Goal: Find specific page/section: Find specific page/section

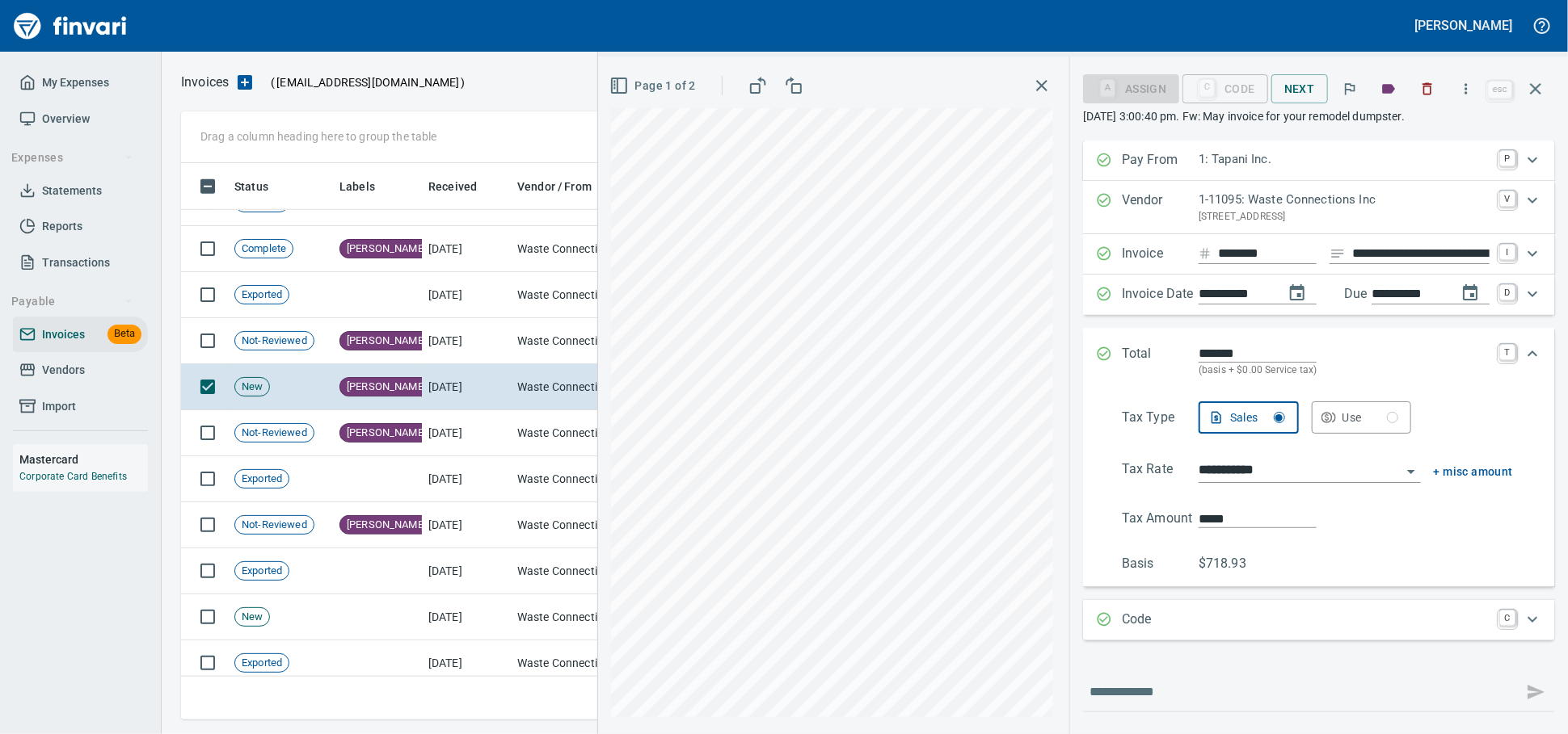
scroll to position [112, 0]
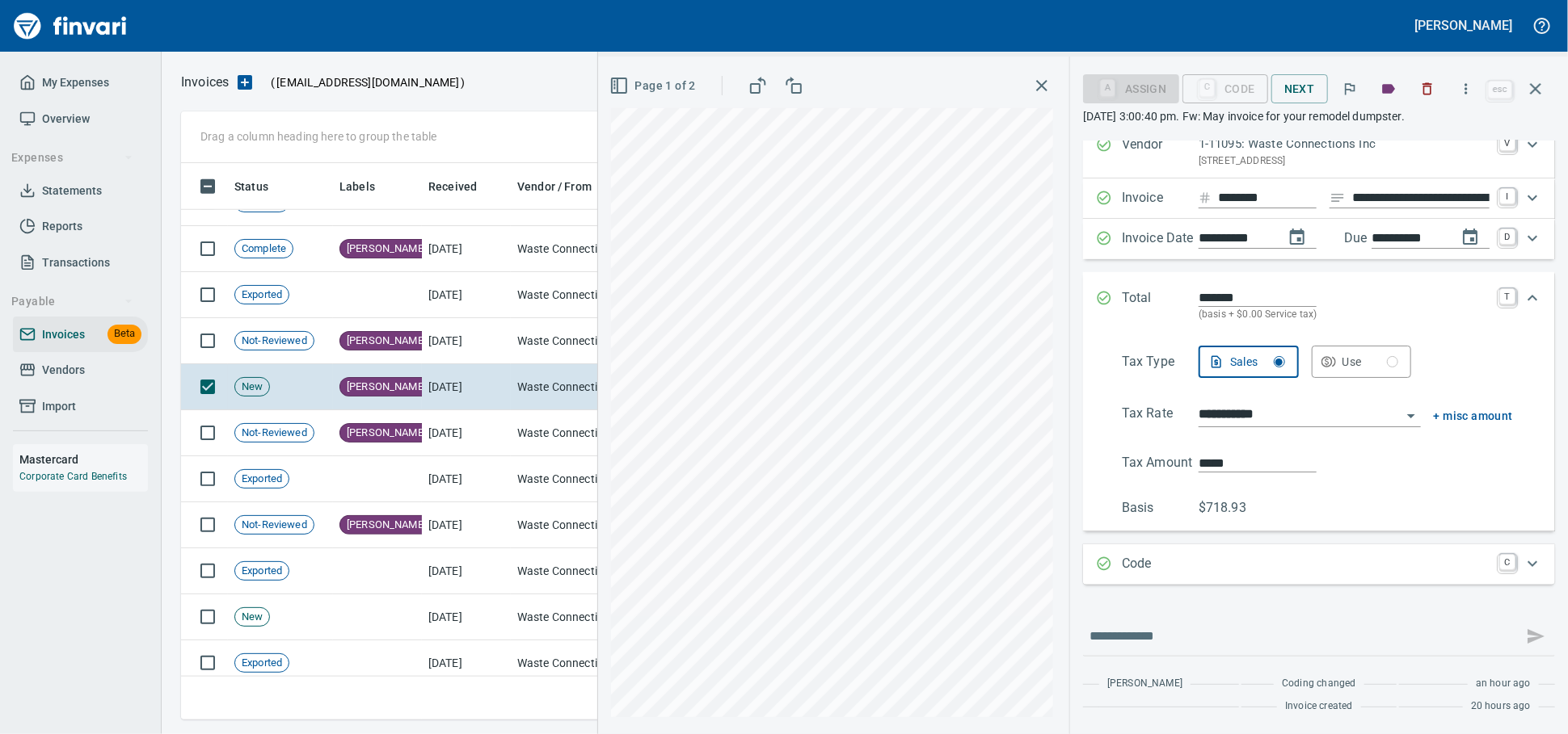
click at [1522, 554] on icon "Expand" at bounding box center [1531, 563] width 20 height 20
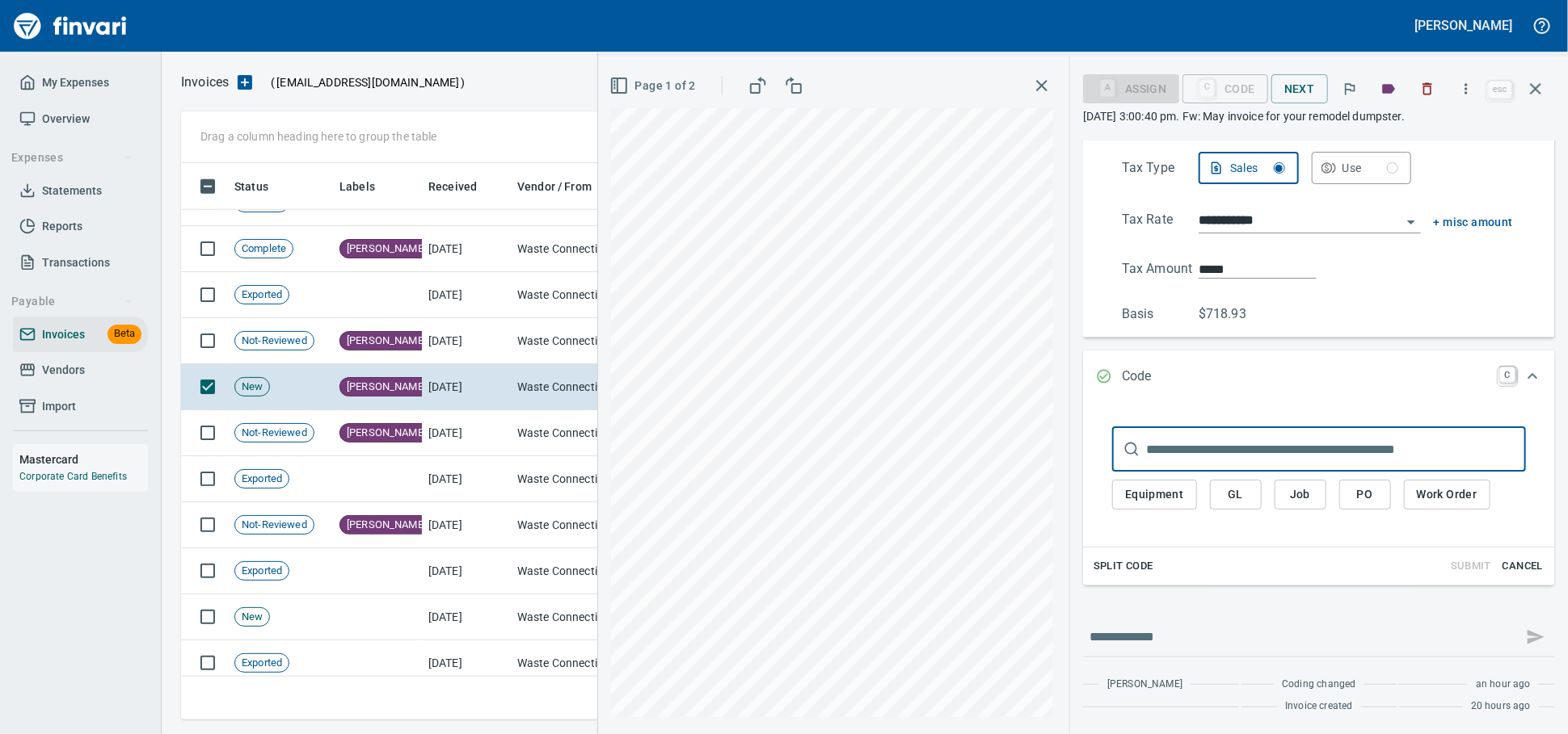
scroll to position [312, 0]
click at [1223, 485] on span "GL" at bounding box center [1236, 495] width 26 height 21
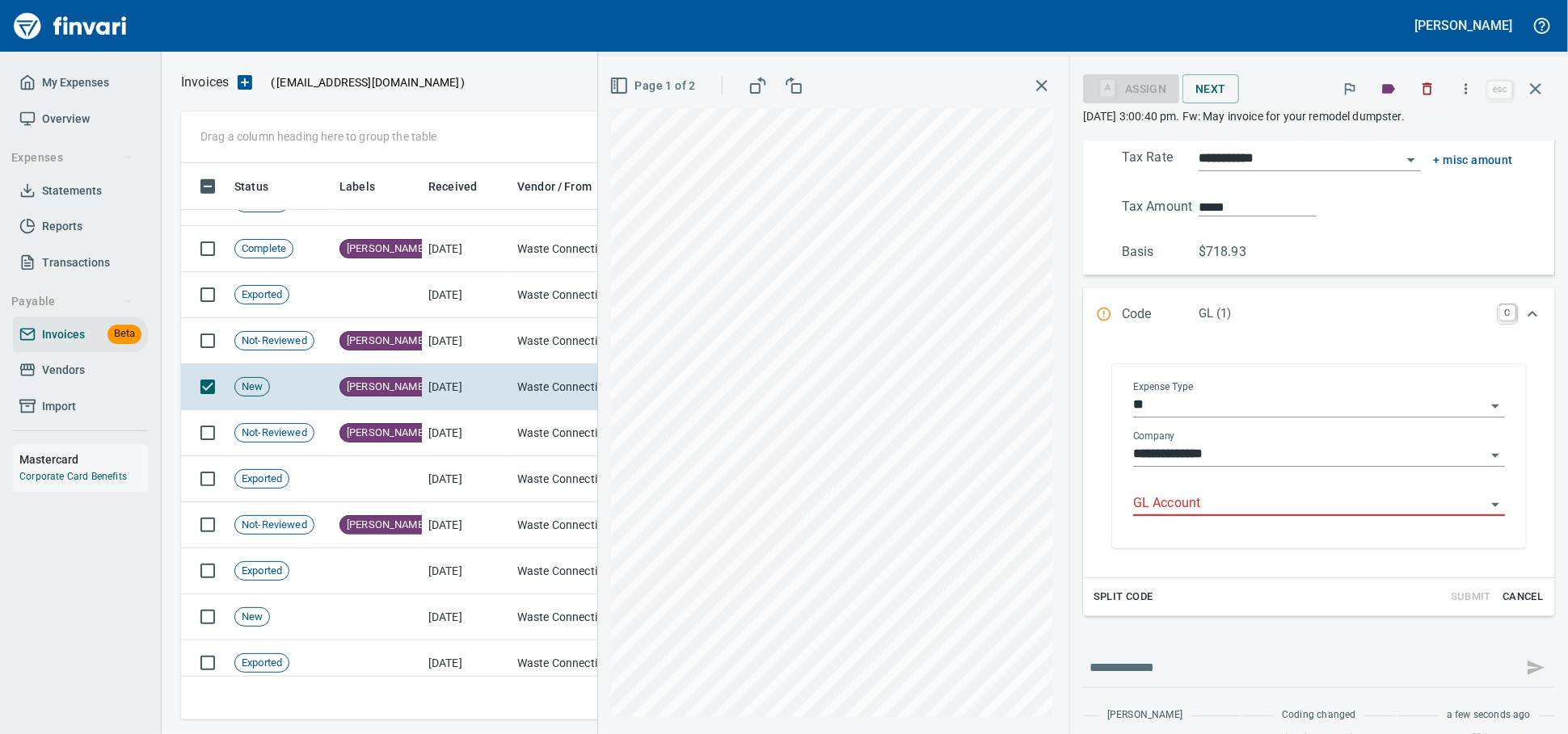
click at [1154, 517] on div "GL Account" at bounding box center [1319, 498] width 371 height 37
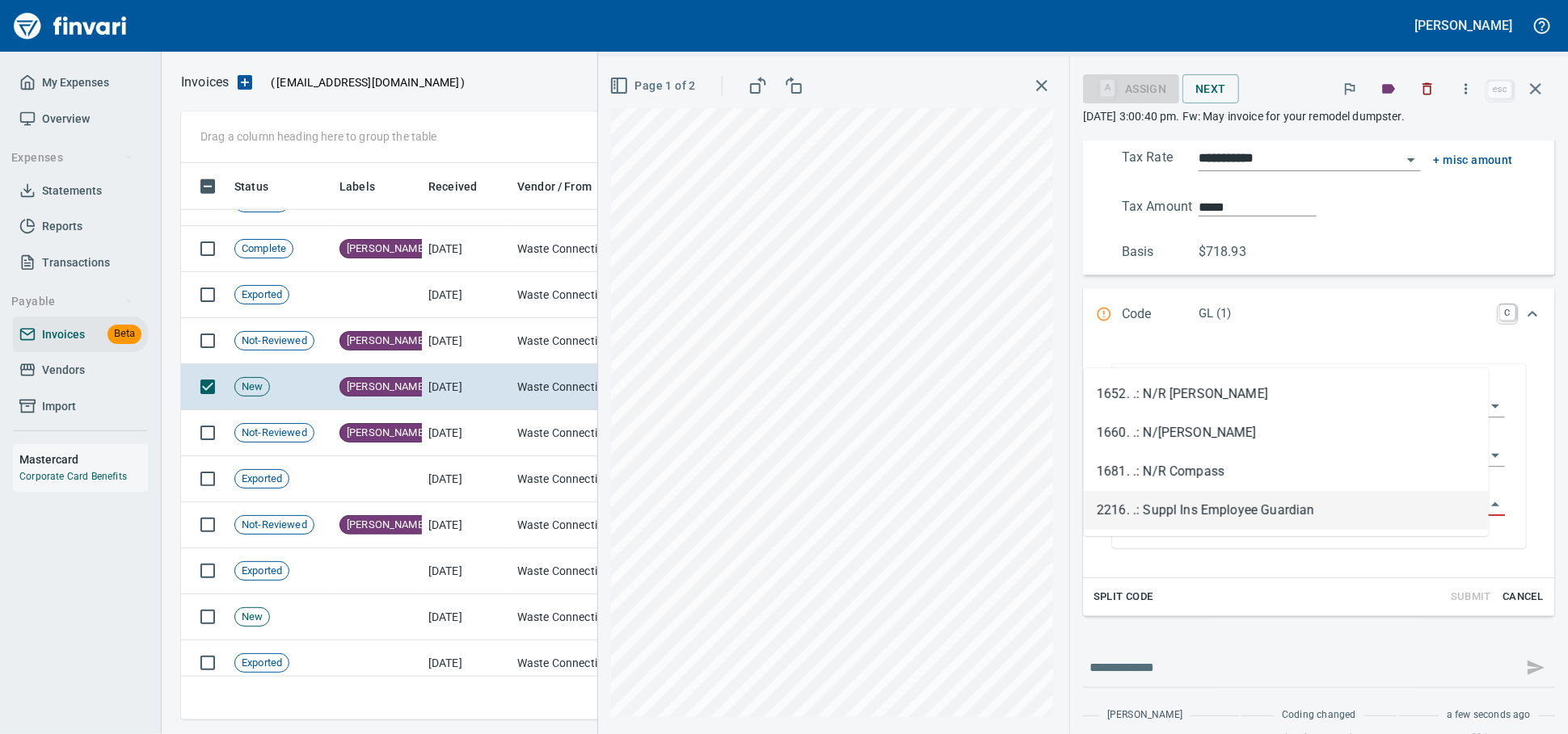
type input "*"
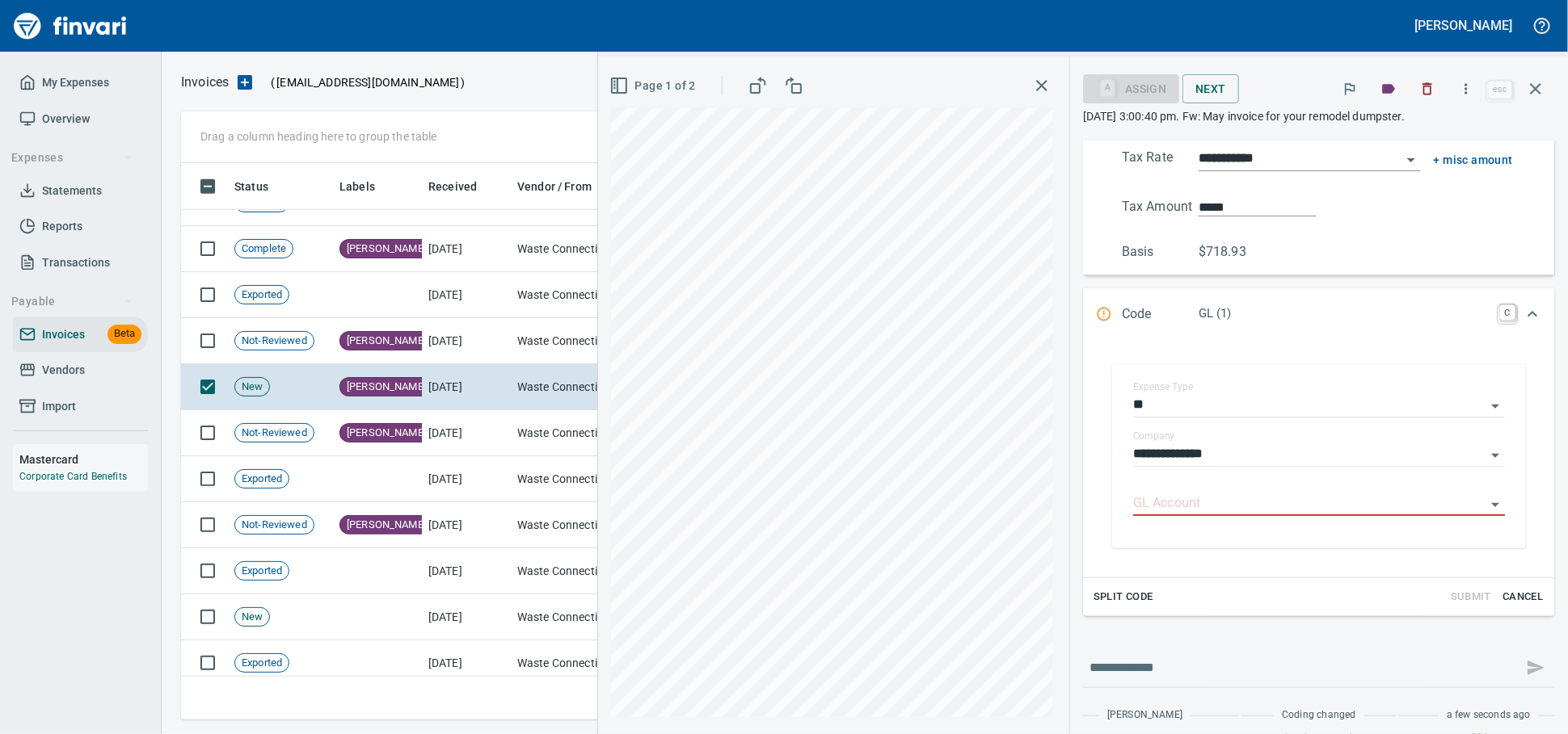
scroll to position [0, 0]
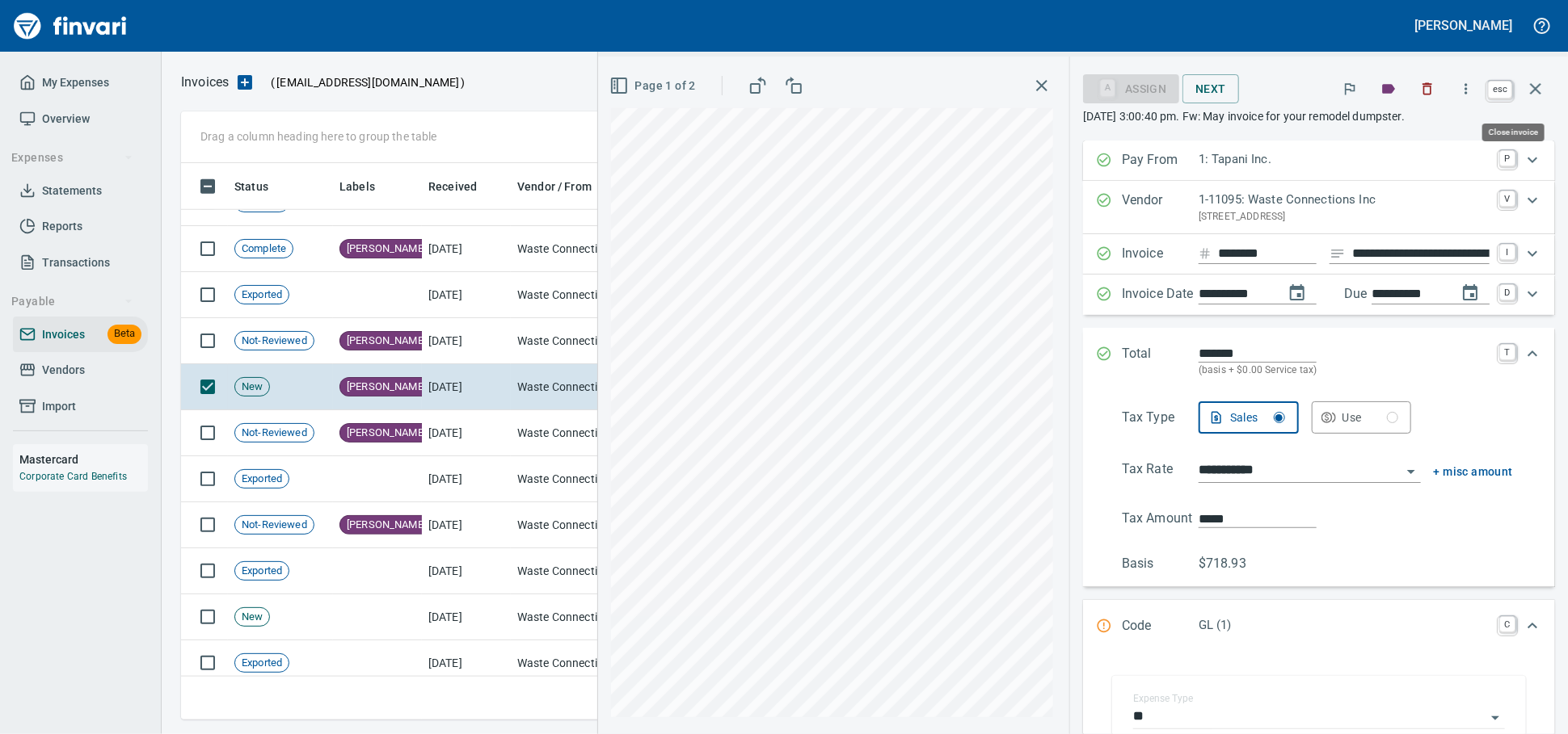
click at [1530, 86] on icon "button" at bounding box center [1535, 88] width 20 height 20
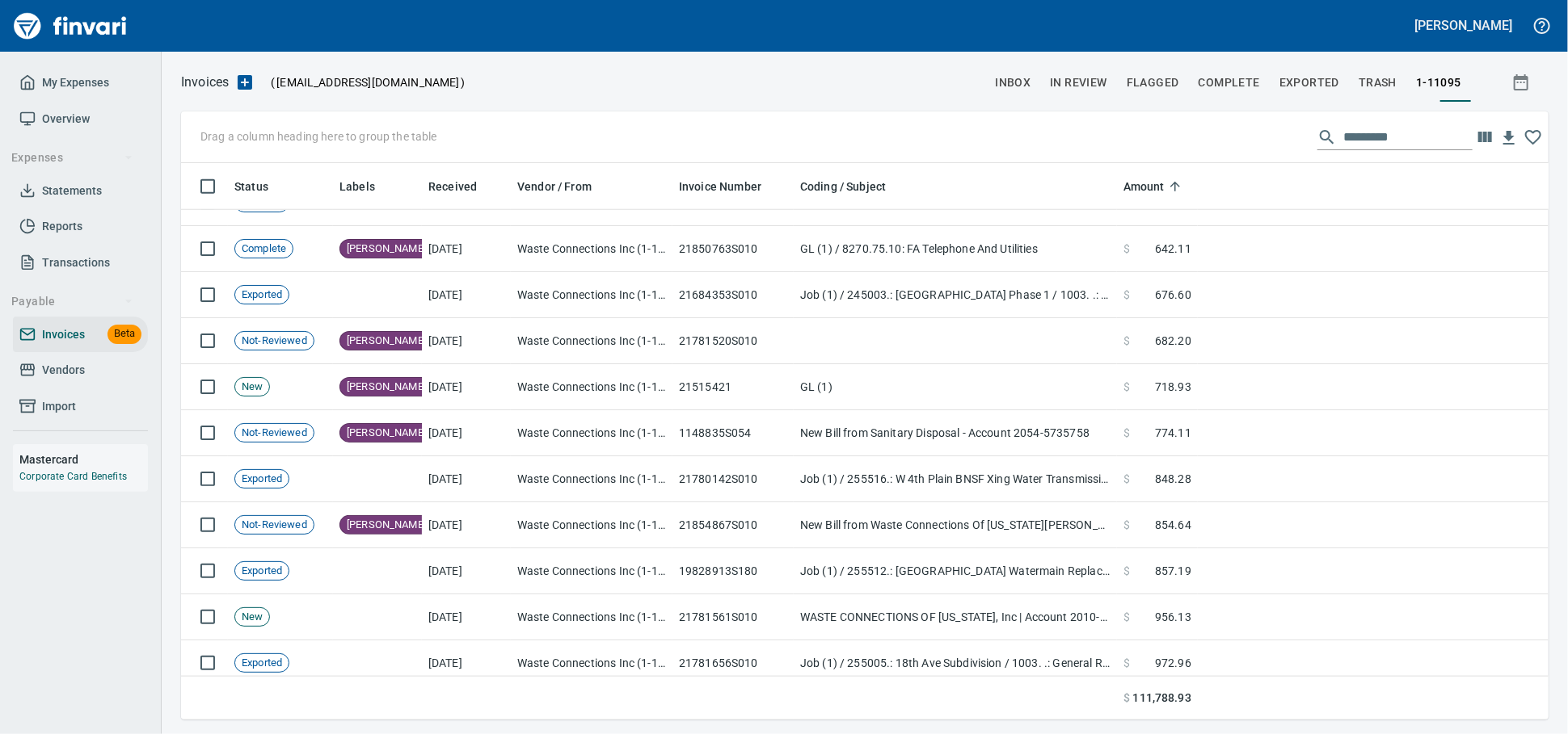
scroll to position [542, 1339]
drag, startPoint x: 84, startPoint y: 382, endPoint x: 1522, endPoint y: 29, distance: 1480.7
click at [84, 381] on span "Vendors" at bounding box center [64, 370] width 43 height 21
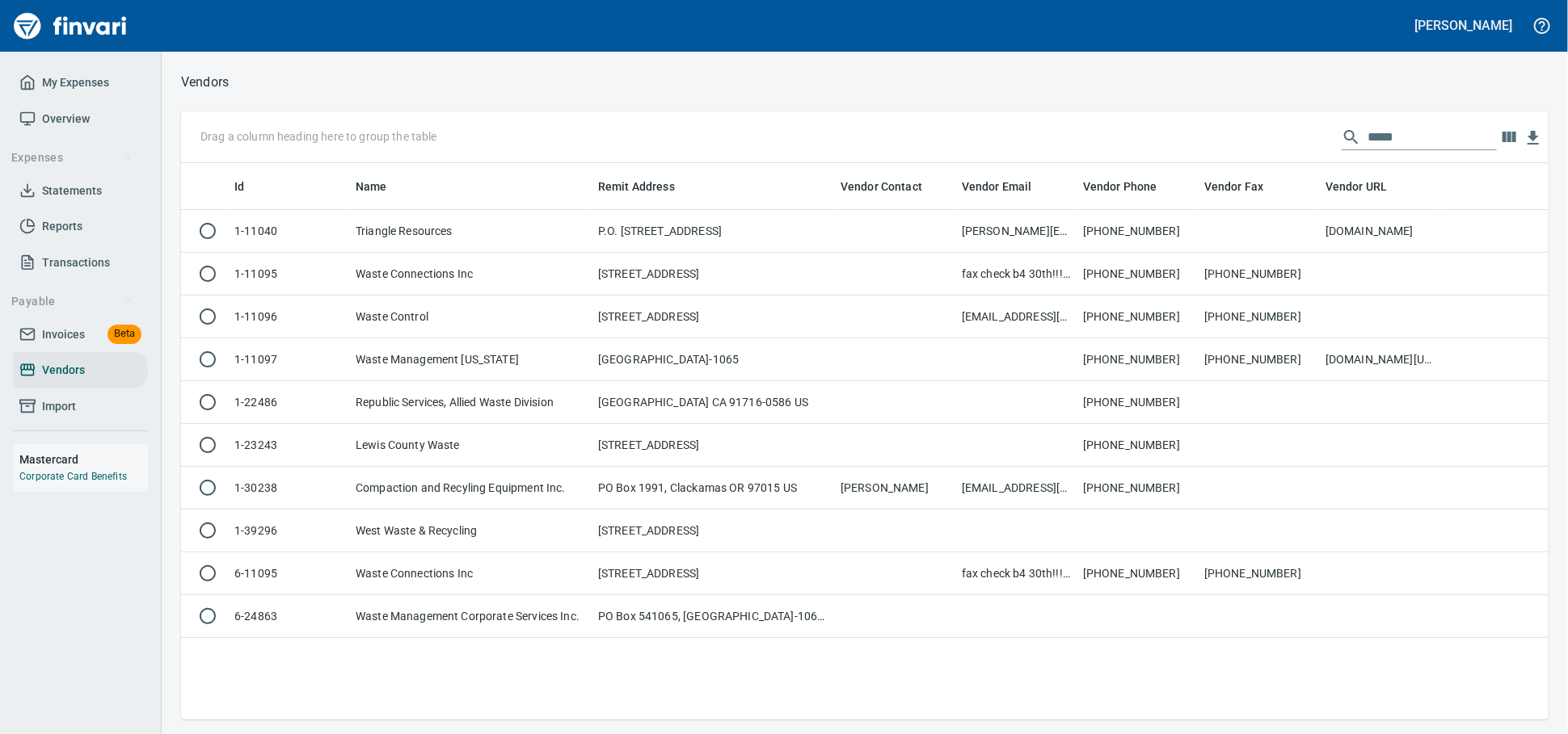
scroll to position [542, 1352]
drag, startPoint x: 1261, startPoint y: 142, endPoint x: 1203, endPoint y: 134, distance: 58.5
click at [1206, 137] on div "Drag a column heading here to group the table *****" at bounding box center [865, 137] width 1367 height 52
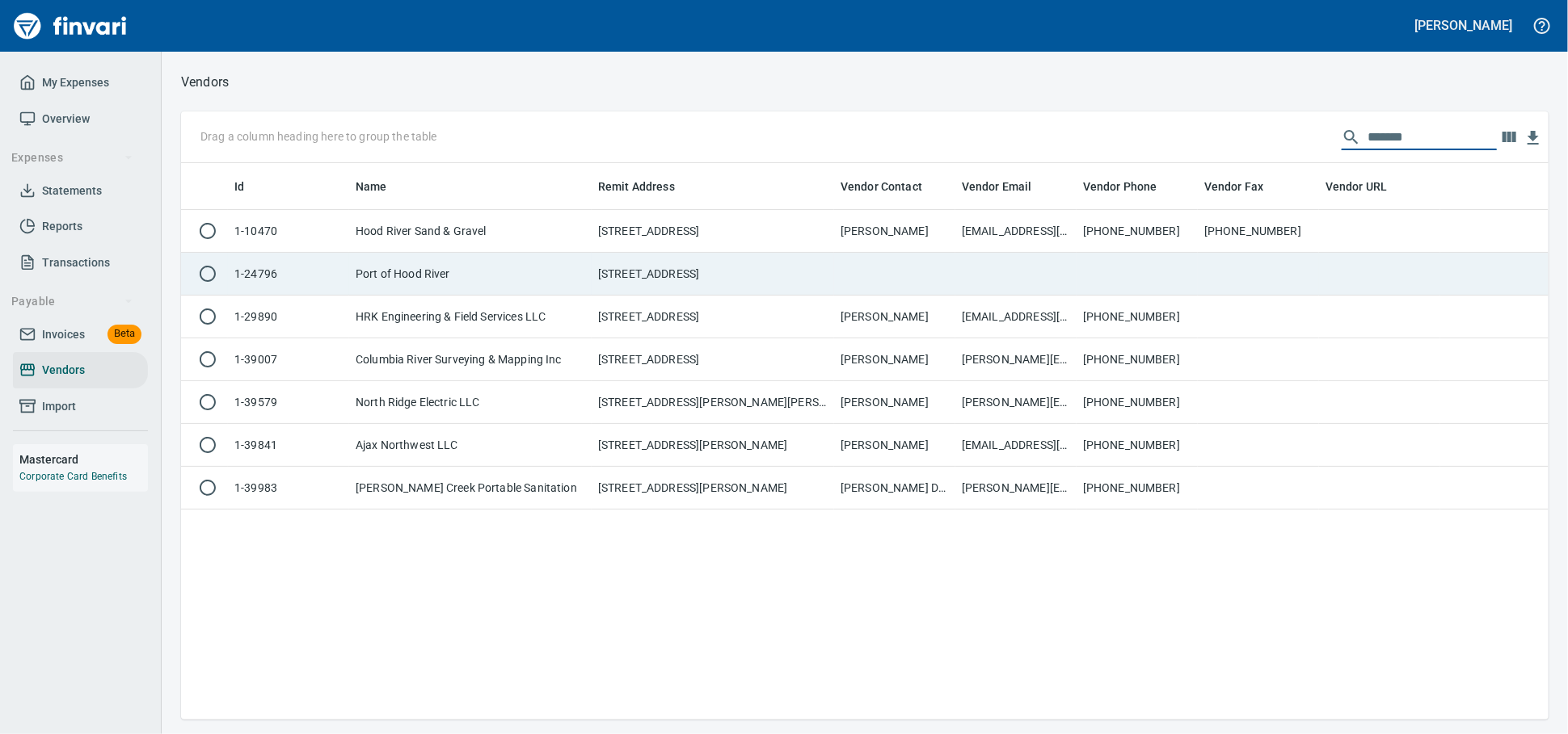
type input "*******"
click at [517, 278] on td "Port of Hood River" at bounding box center [470, 275] width 242 height 43
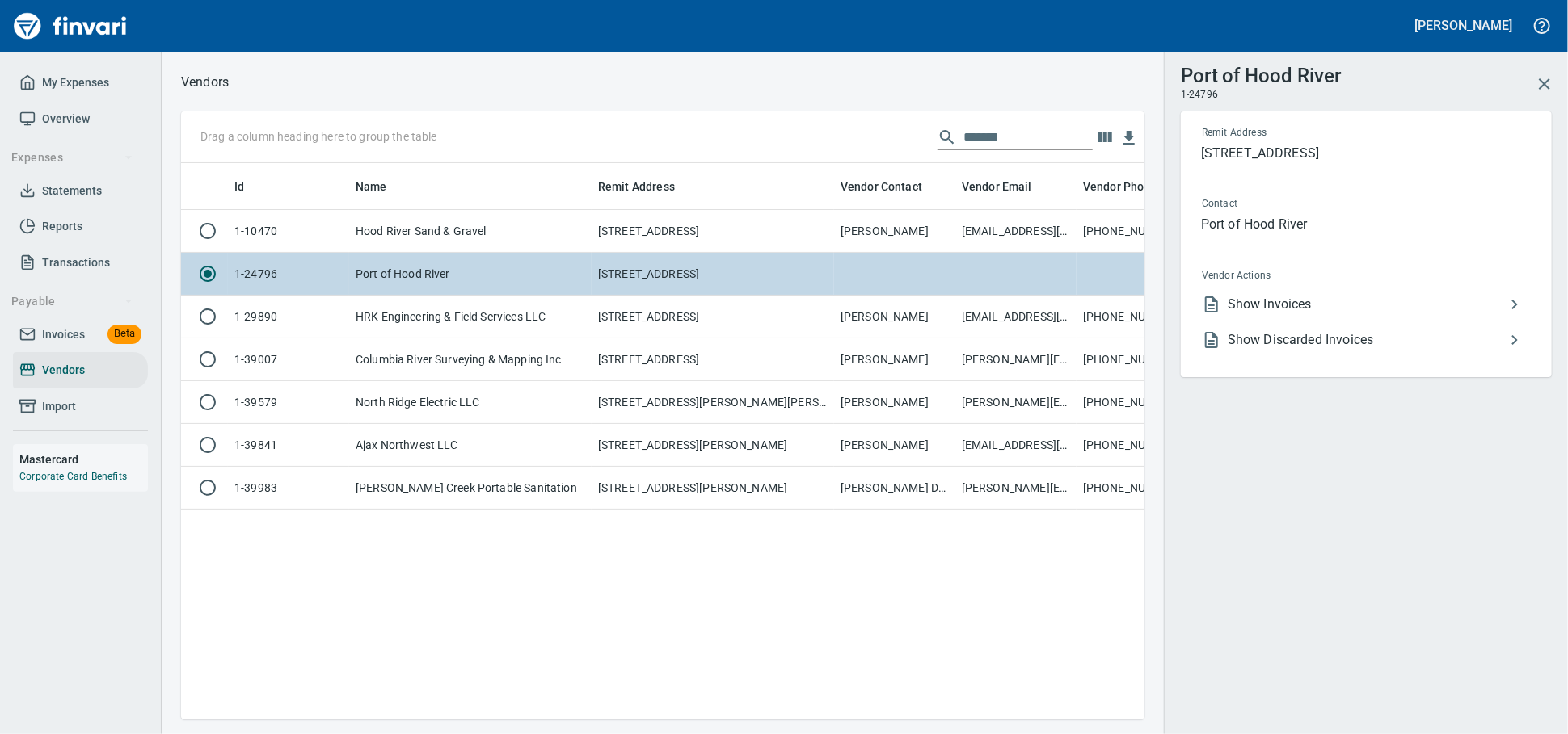
scroll to position [528, 949]
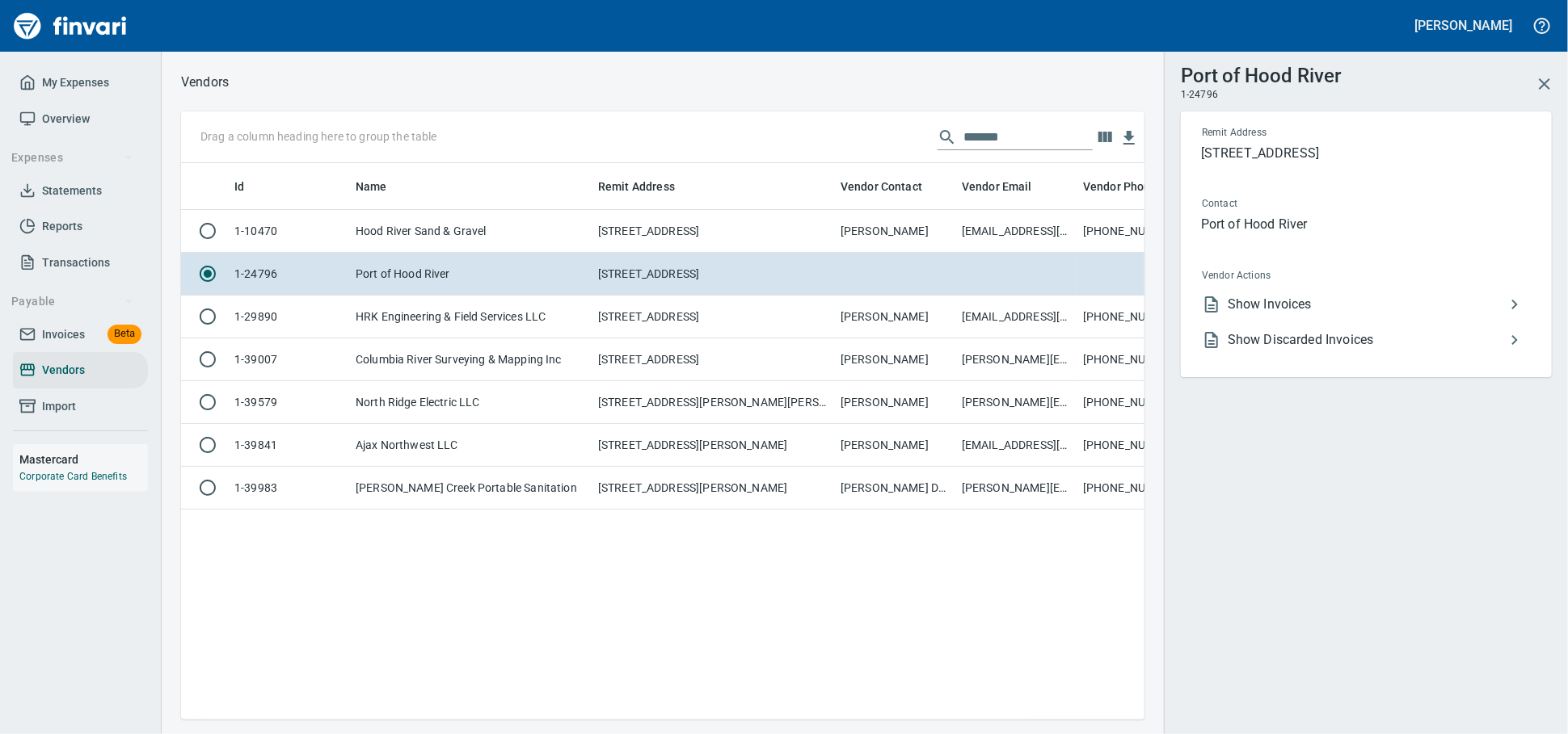
click at [1229, 314] on span "Show Invoices" at bounding box center [1366, 304] width 278 height 20
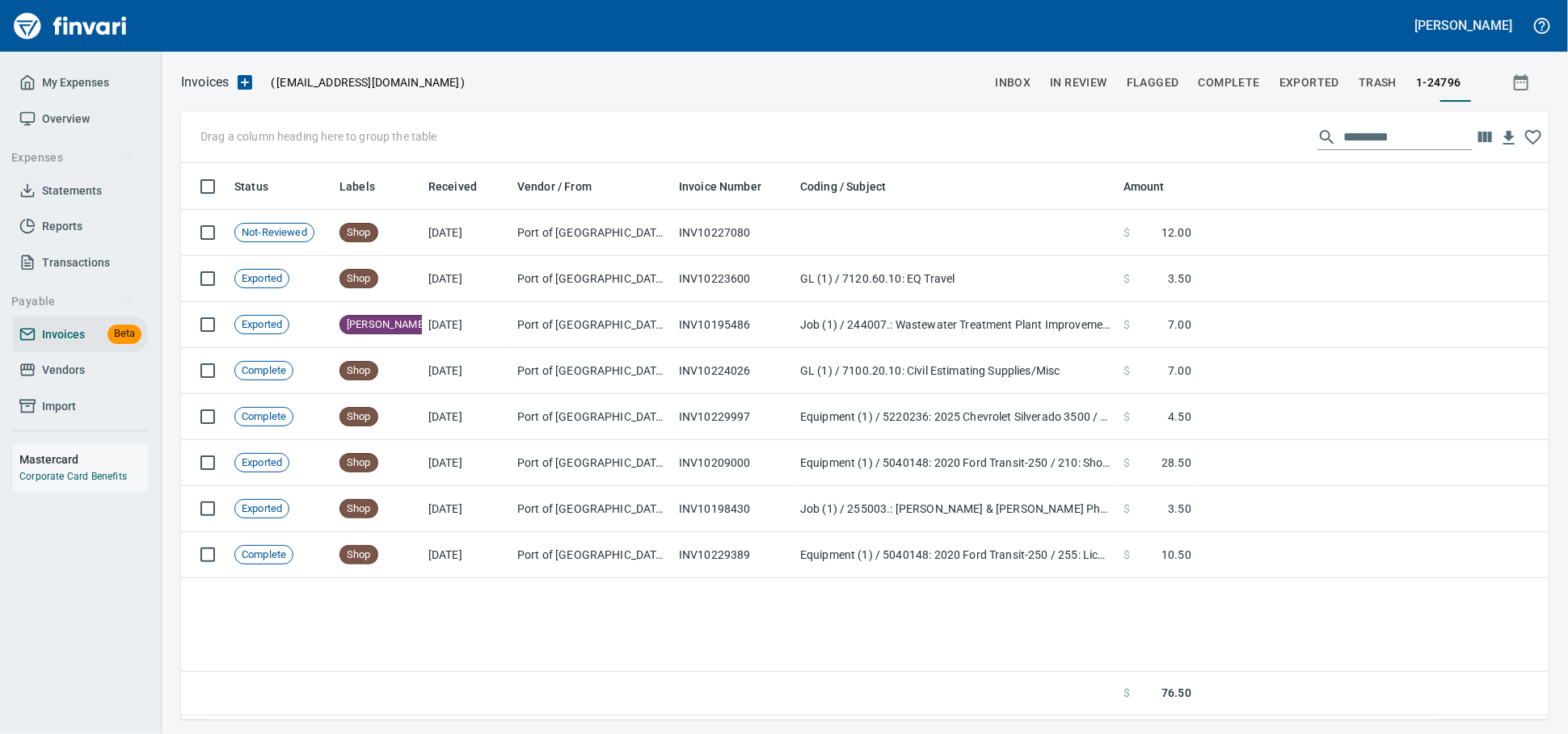
scroll to position [542, 1352]
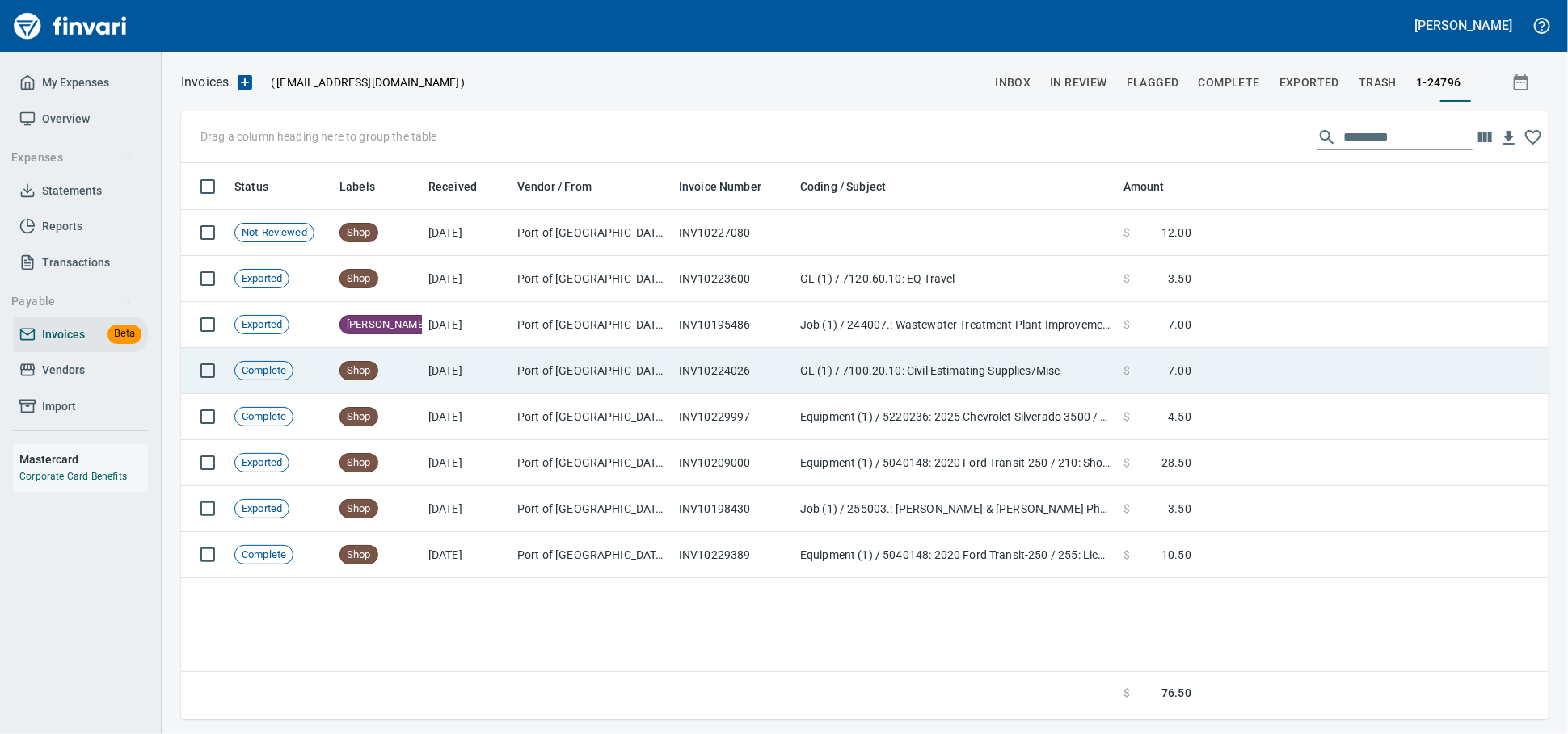
click at [607, 373] on td "Port of [GEOGRAPHIC_DATA] (1-24796)" at bounding box center [592, 370] width 161 height 46
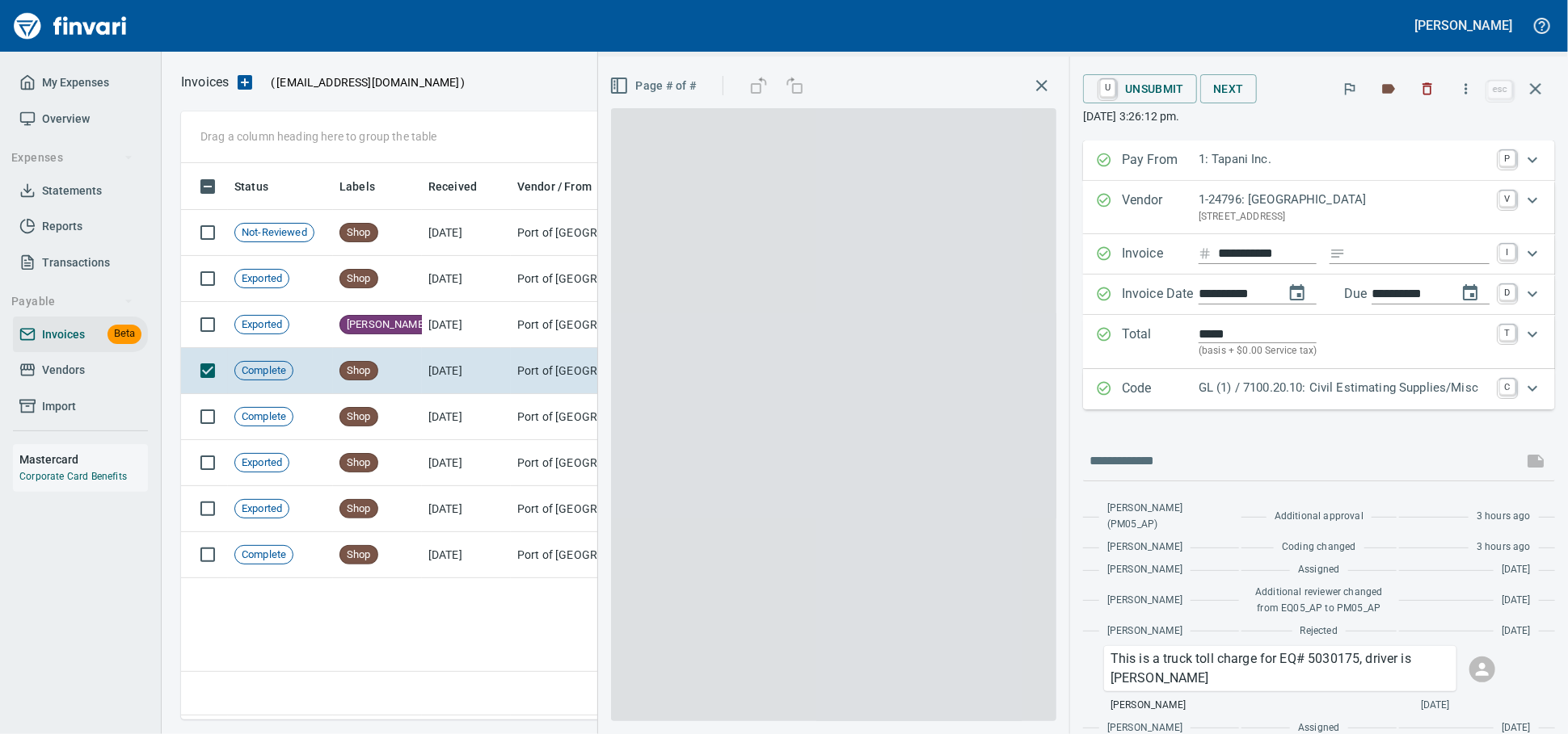
scroll to position [542, 1351]
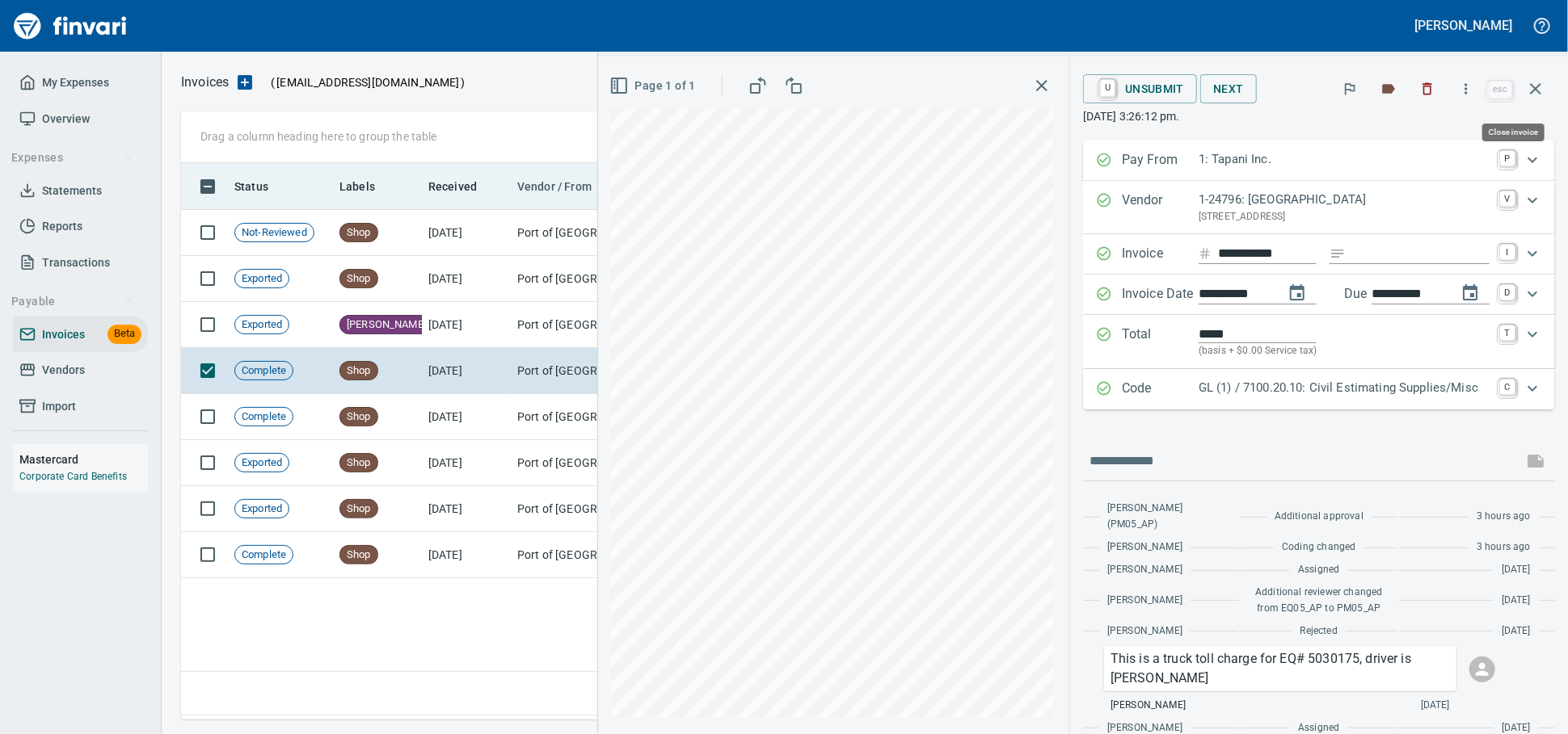
click at [1528, 92] on icon "button" at bounding box center [1535, 88] width 20 height 20
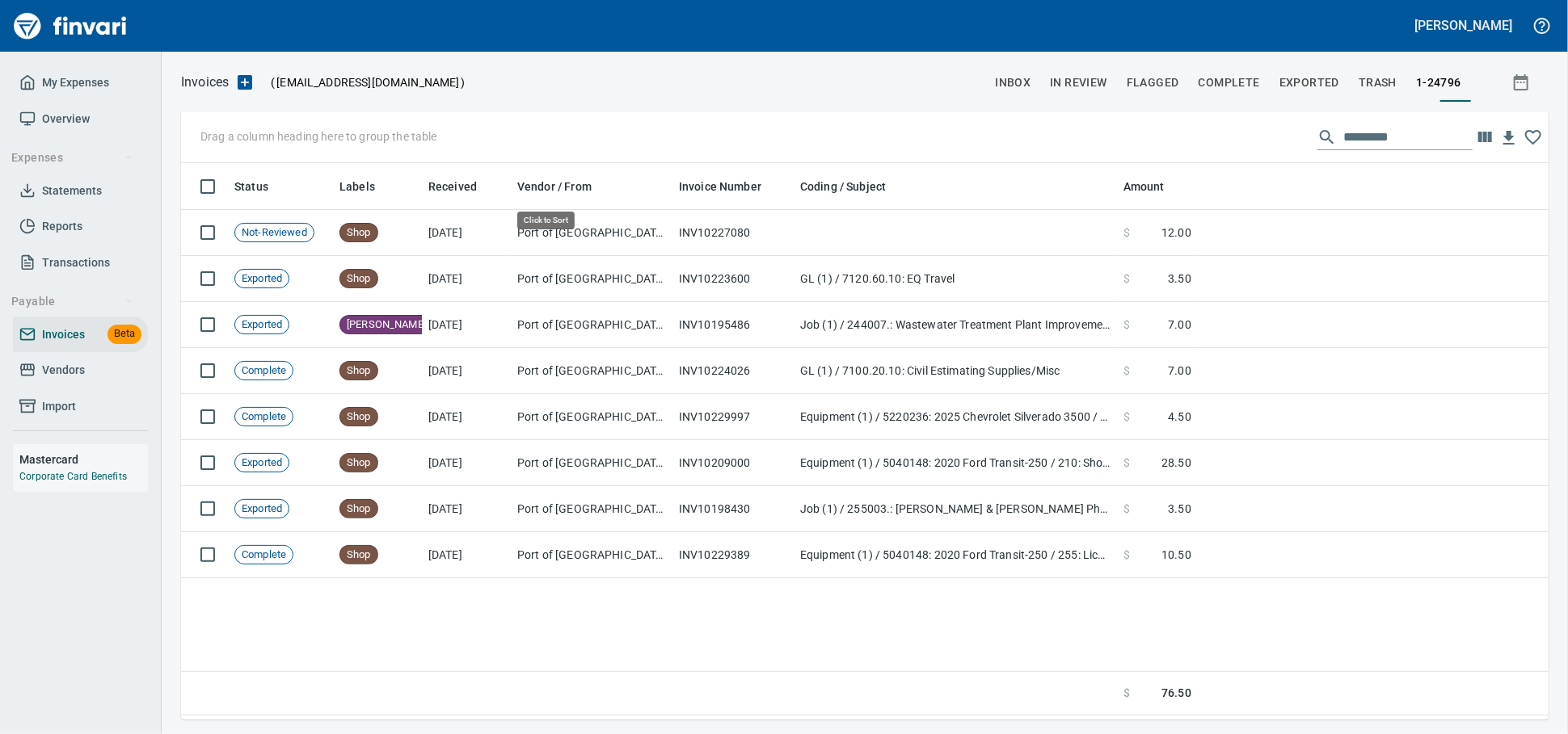
scroll to position [542, 1351]
click at [59, 381] on span "Vendors" at bounding box center [64, 370] width 43 height 21
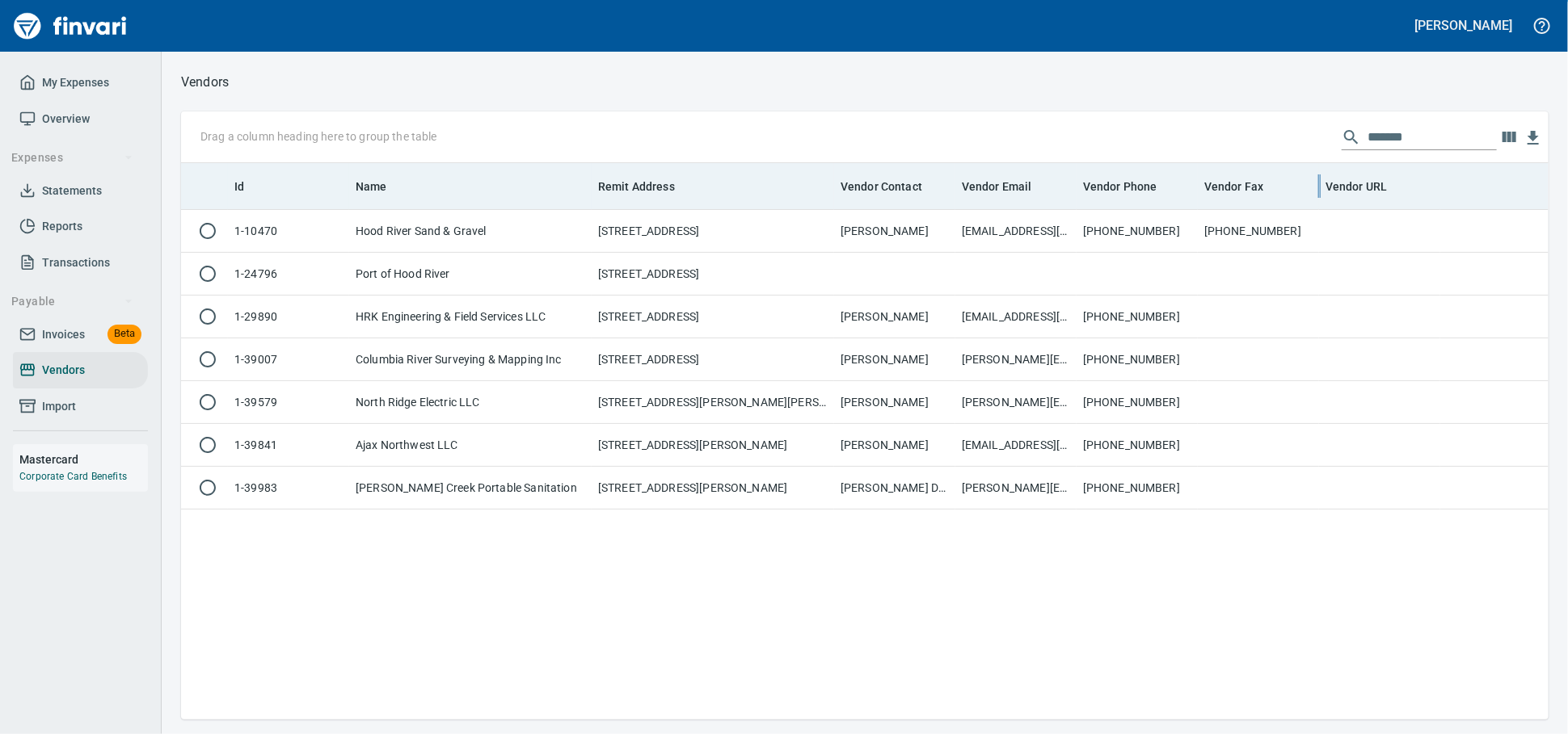
scroll to position [542, 1352]
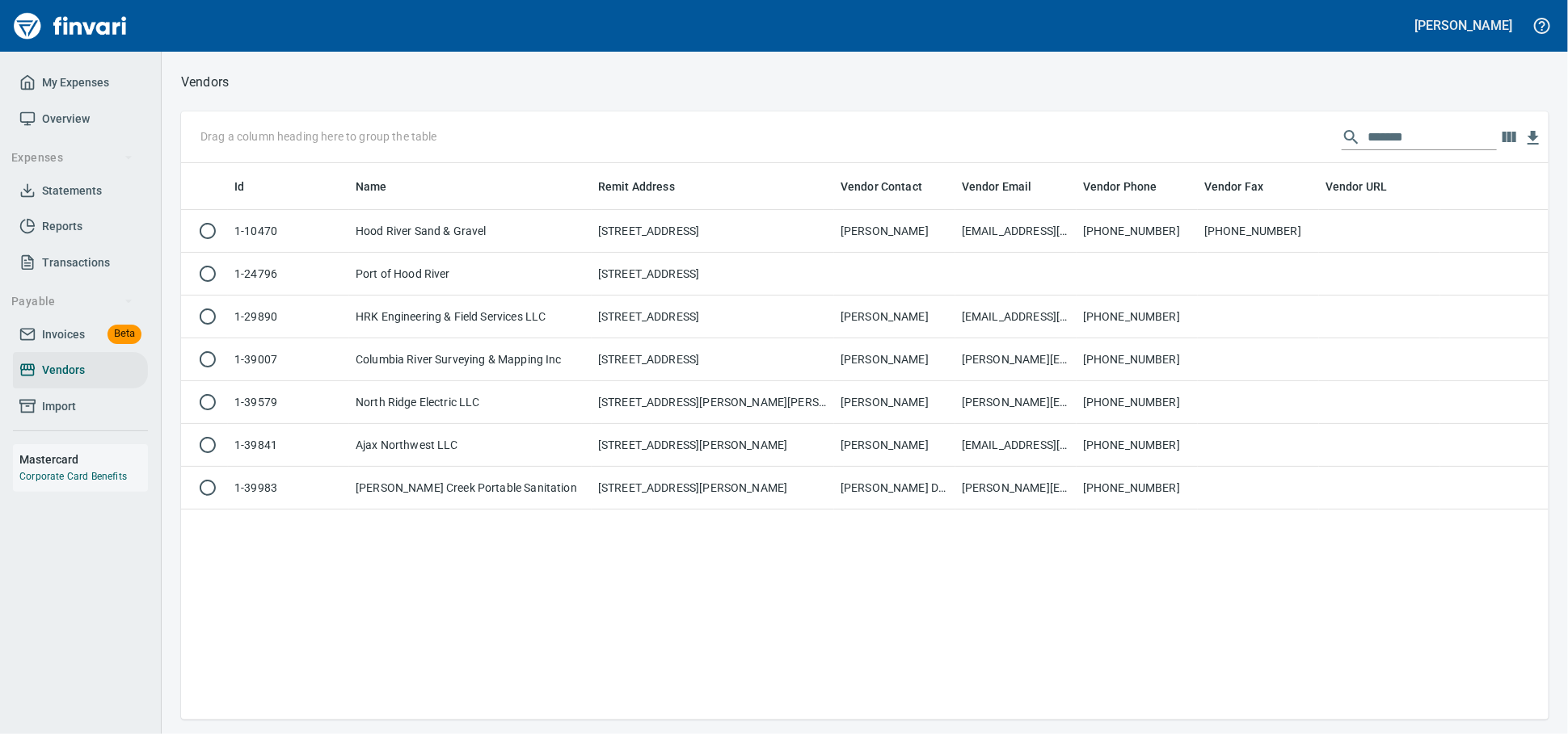
drag, startPoint x: 1385, startPoint y: 138, endPoint x: 491, endPoint y: 111, distance: 894.4
click at [534, 120] on div "Drag a column heading here to group the table *******" at bounding box center [865, 137] width 1367 height 52
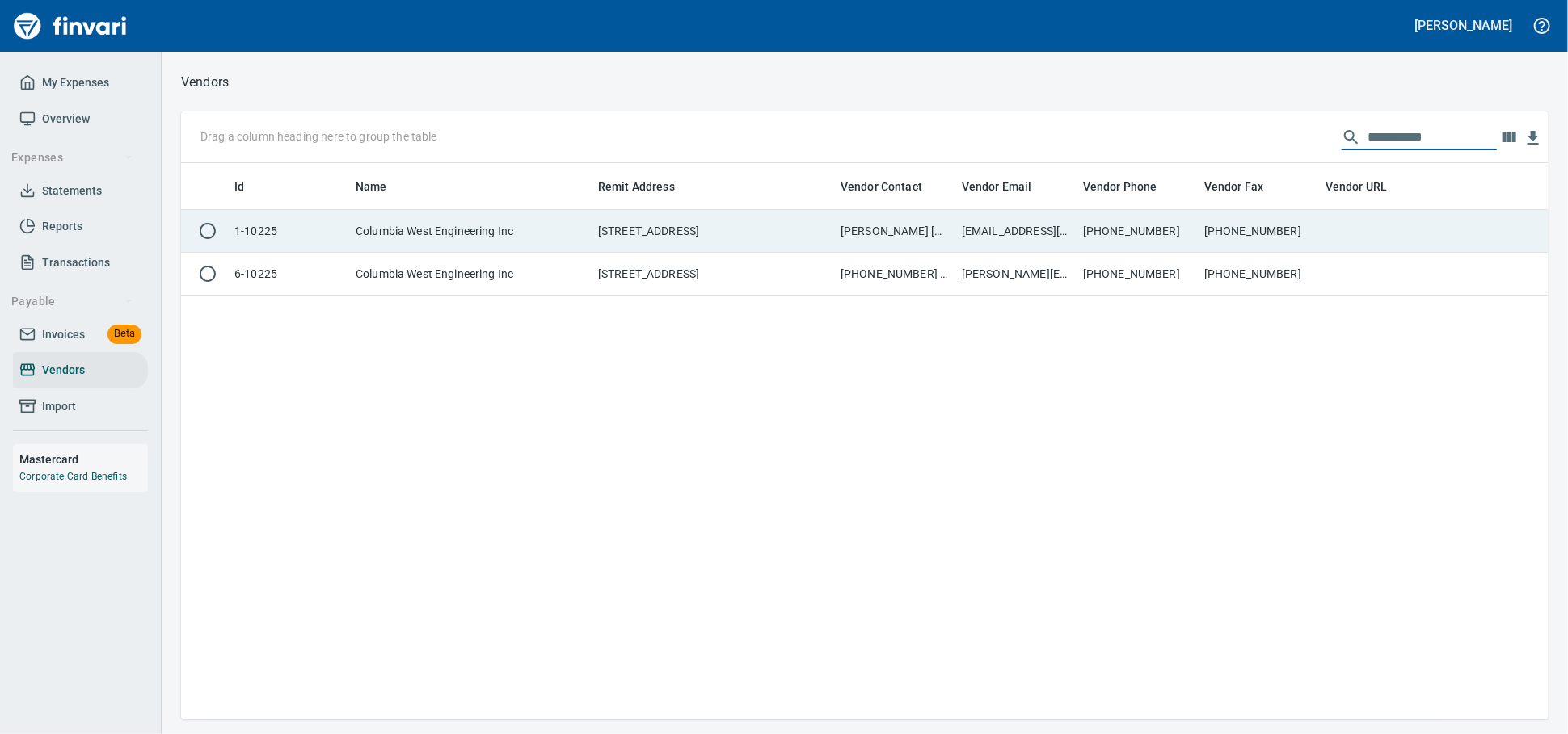
type input "**********"
click at [518, 233] on td "Columbia West Engineering Inc" at bounding box center [470, 232] width 242 height 43
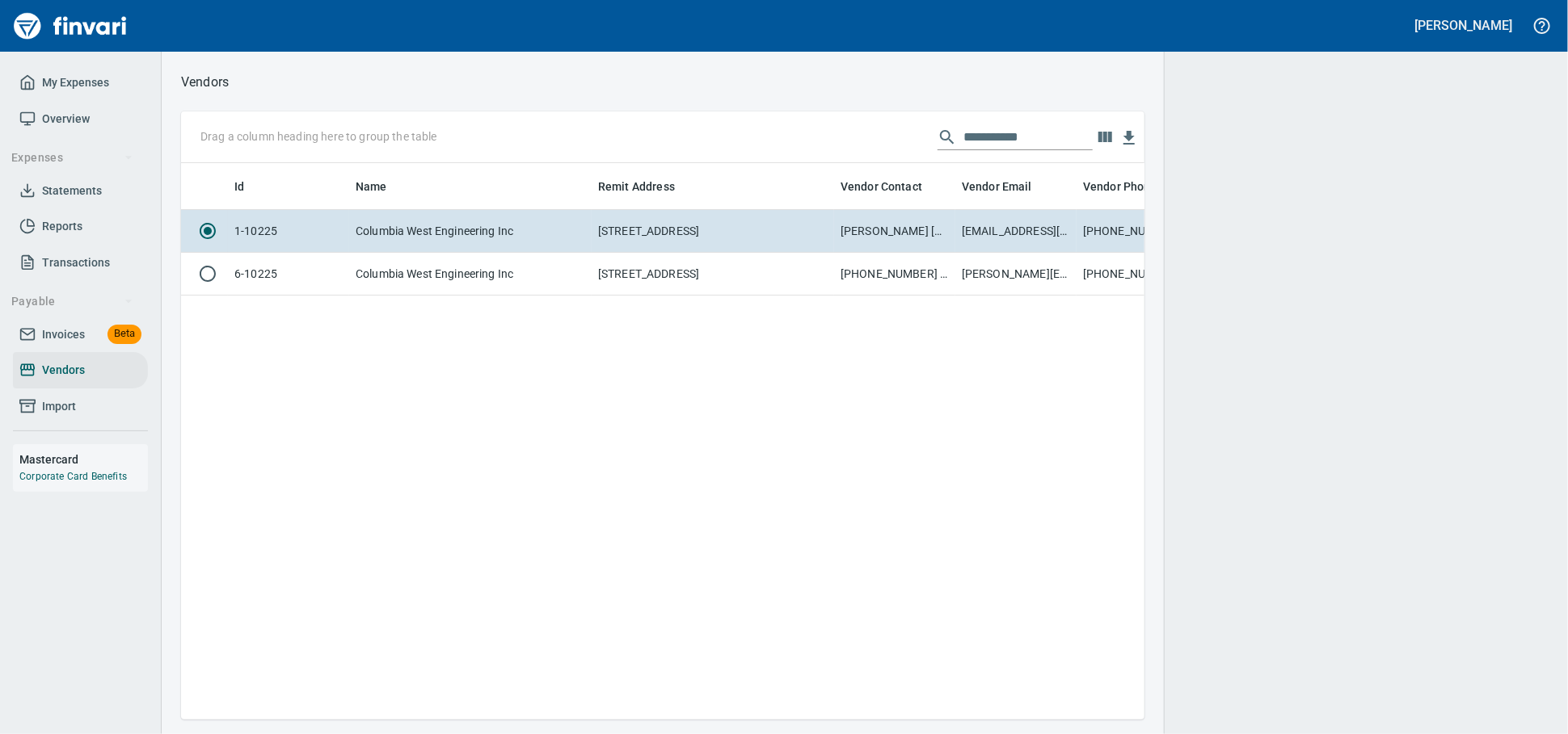
scroll to position [528, 949]
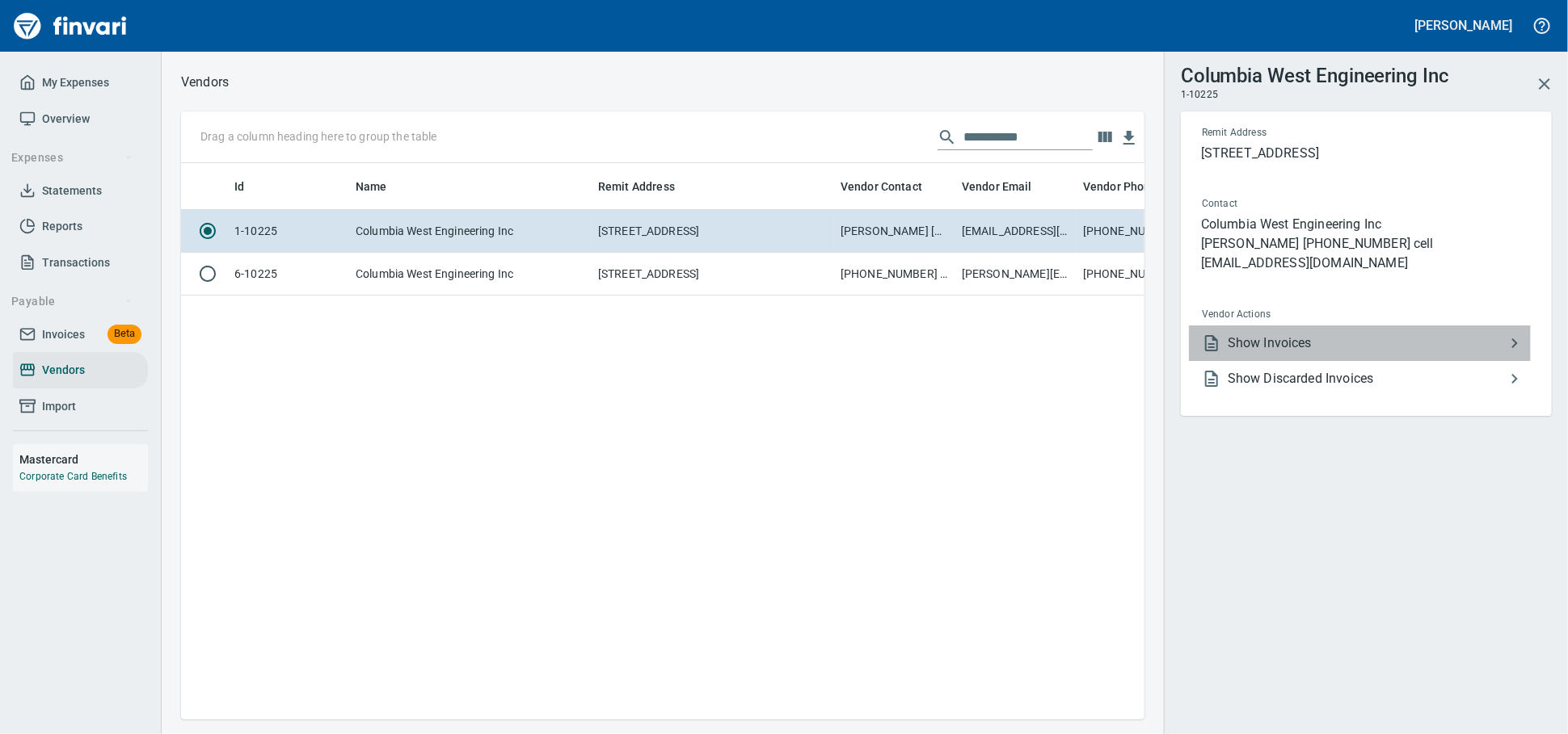
click at [1254, 361] on li "Show Invoices" at bounding box center [1359, 343] width 341 height 36
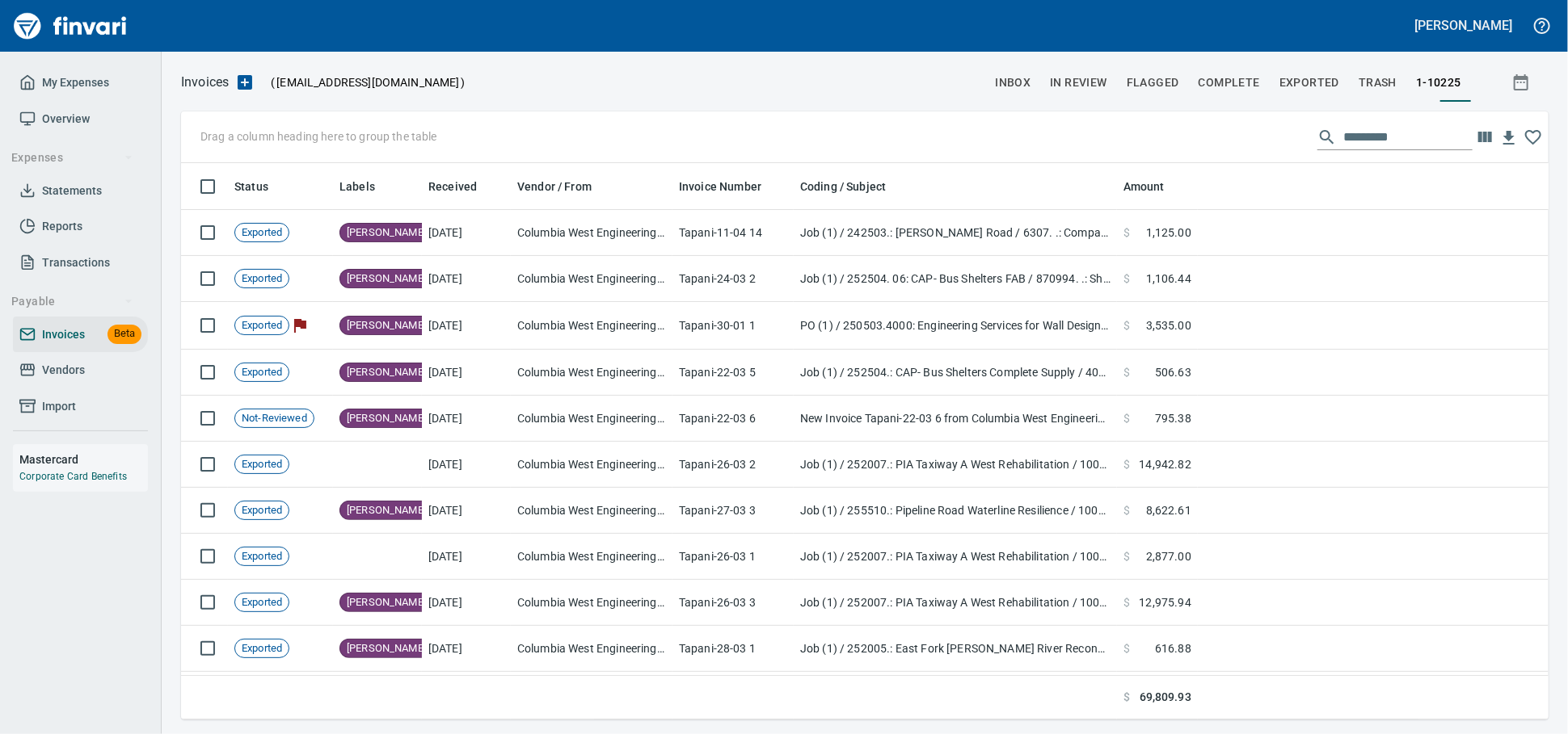
scroll to position [542, 1339]
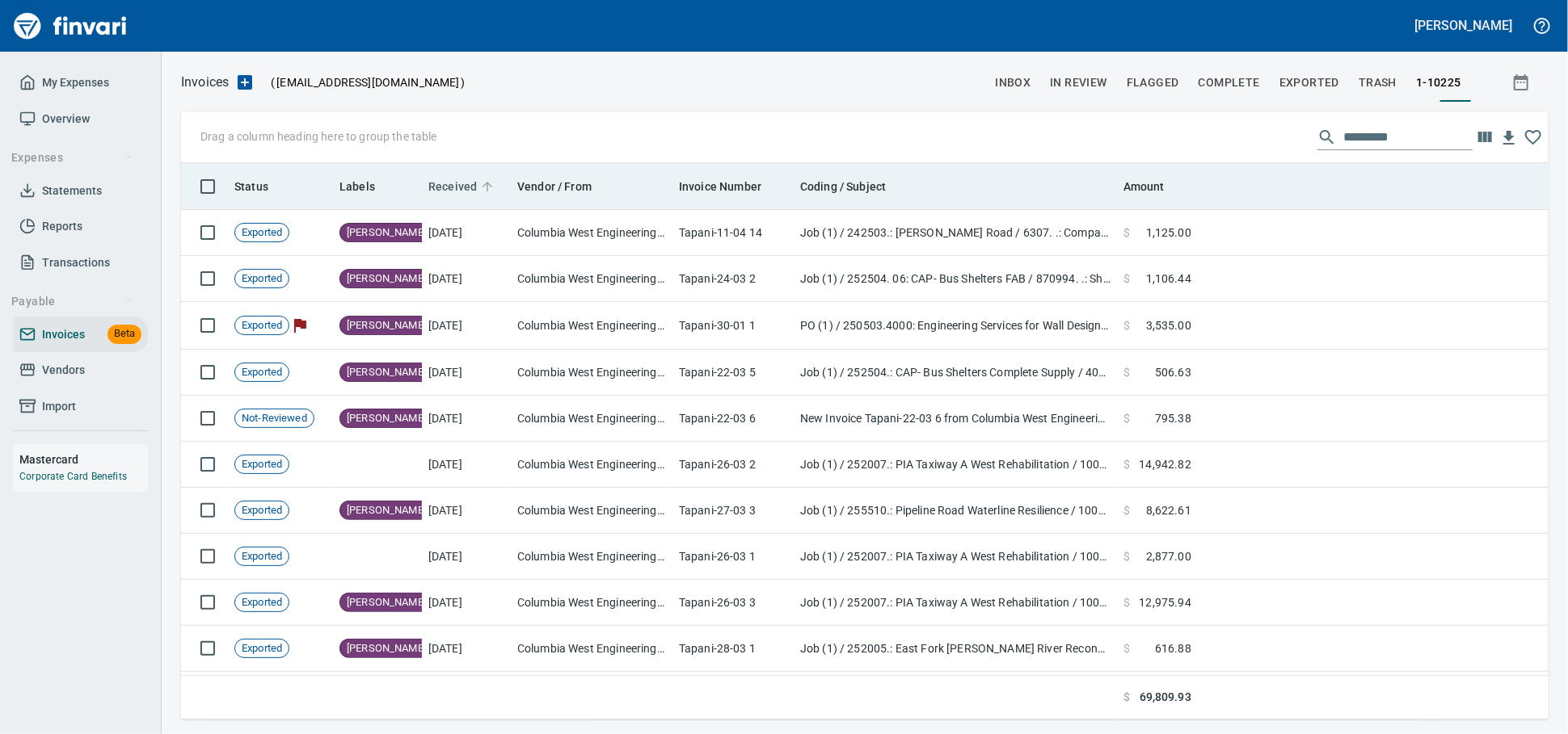
click at [462, 194] on span "Received" at bounding box center [453, 187] width 49 height 20
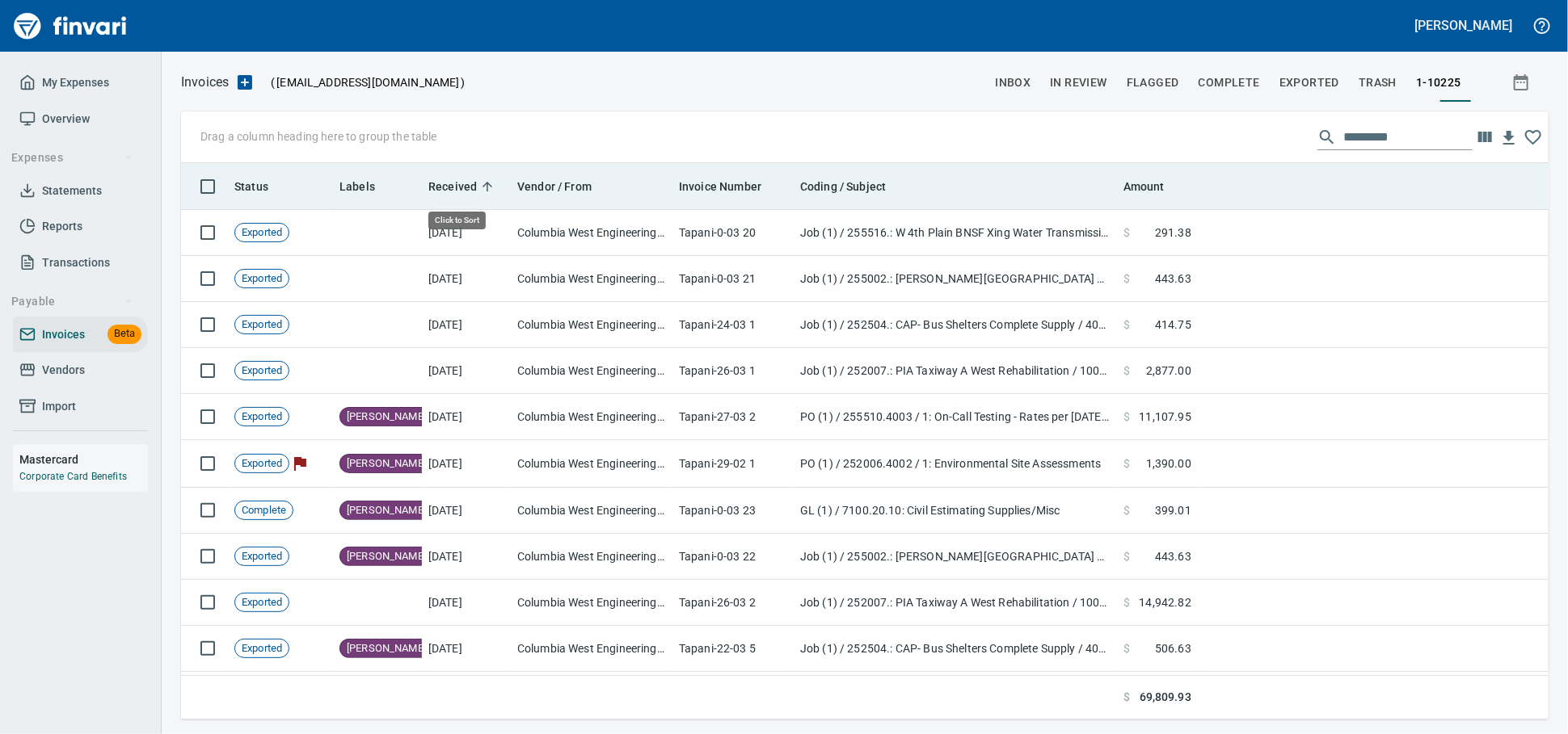
click at [462, 194] on span "Received" at bounding box center [453, 187] width 49 height 20
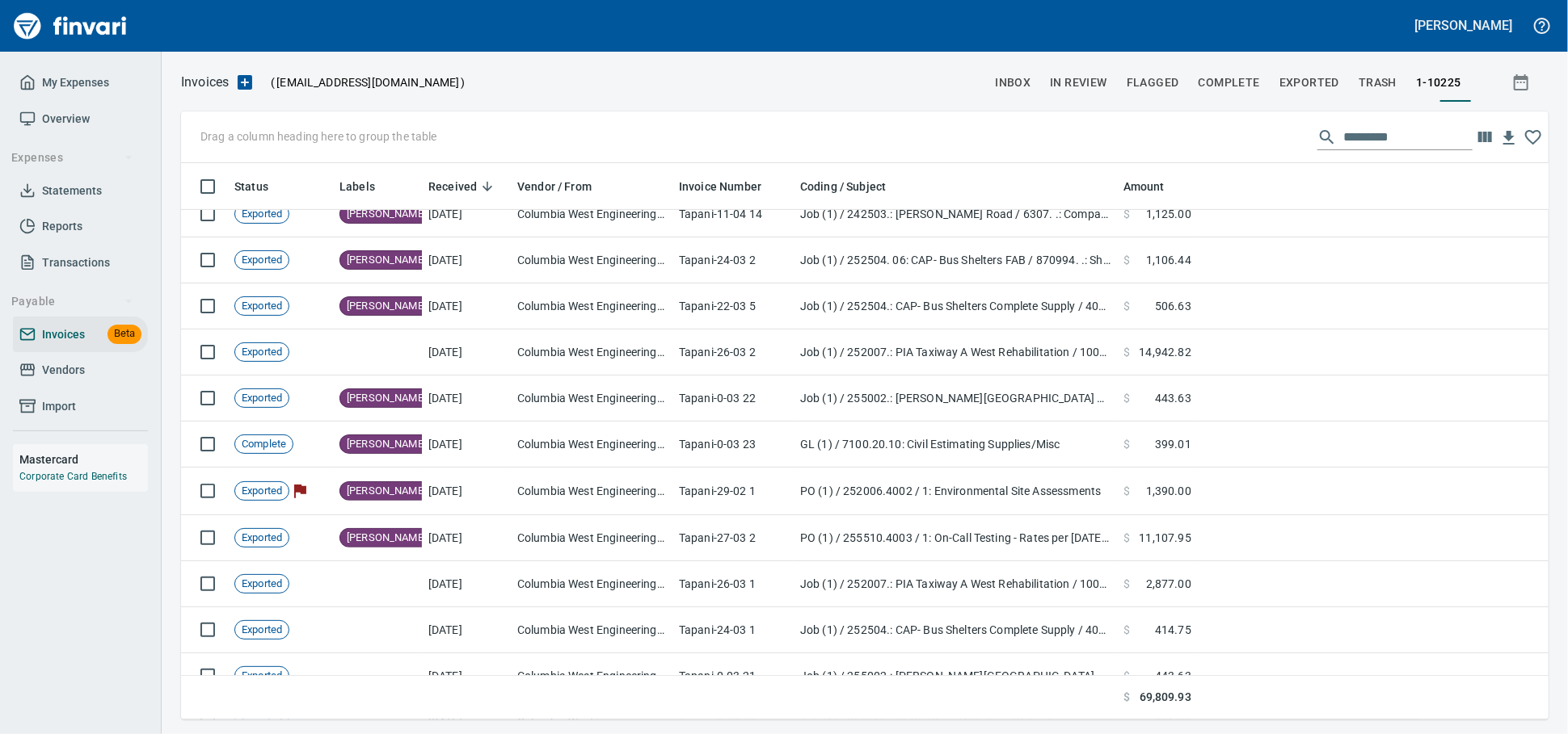
scroll to position [448, 0]
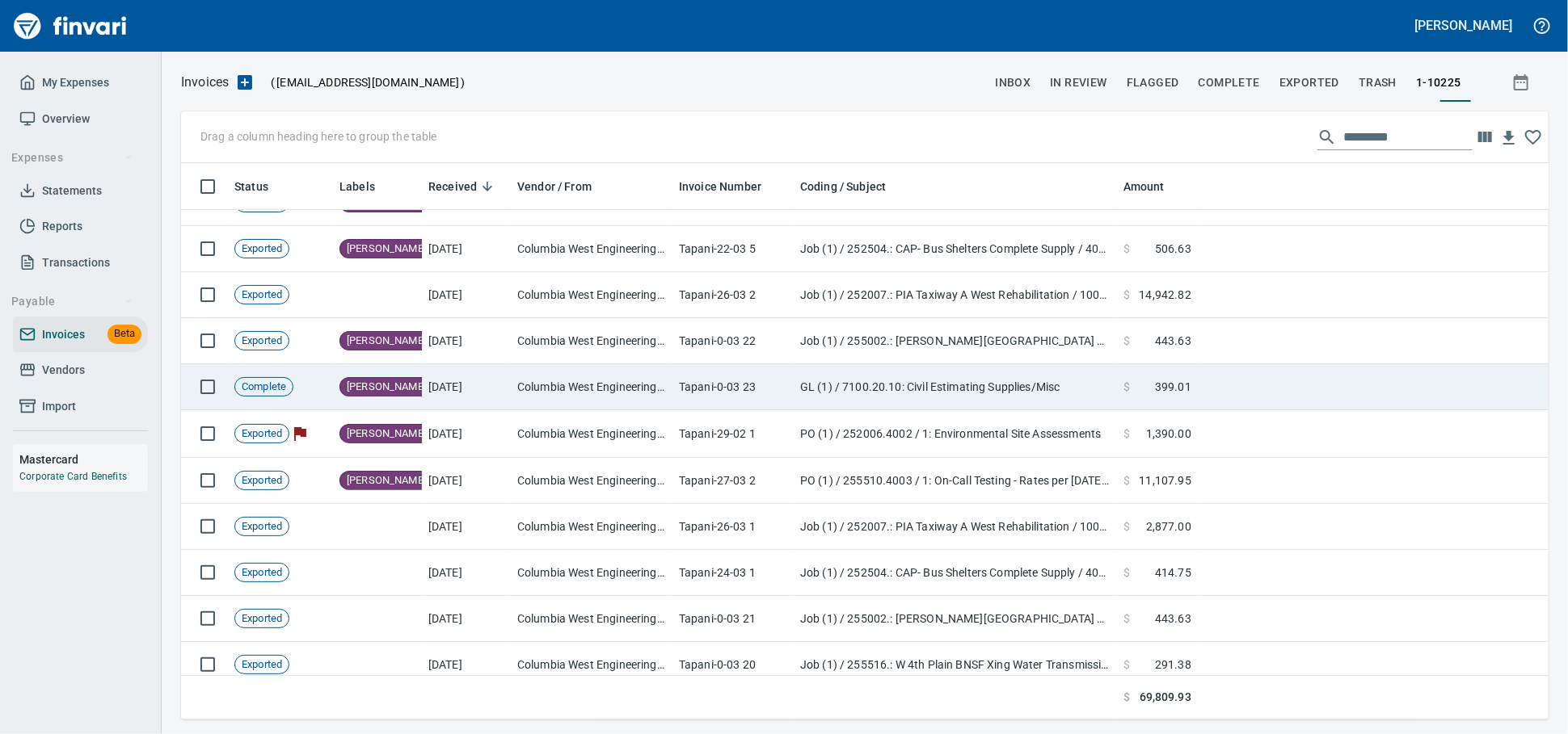
click at [483, 394] on td "[DATE]" at bounding box center [466, 387] width 89 height 46
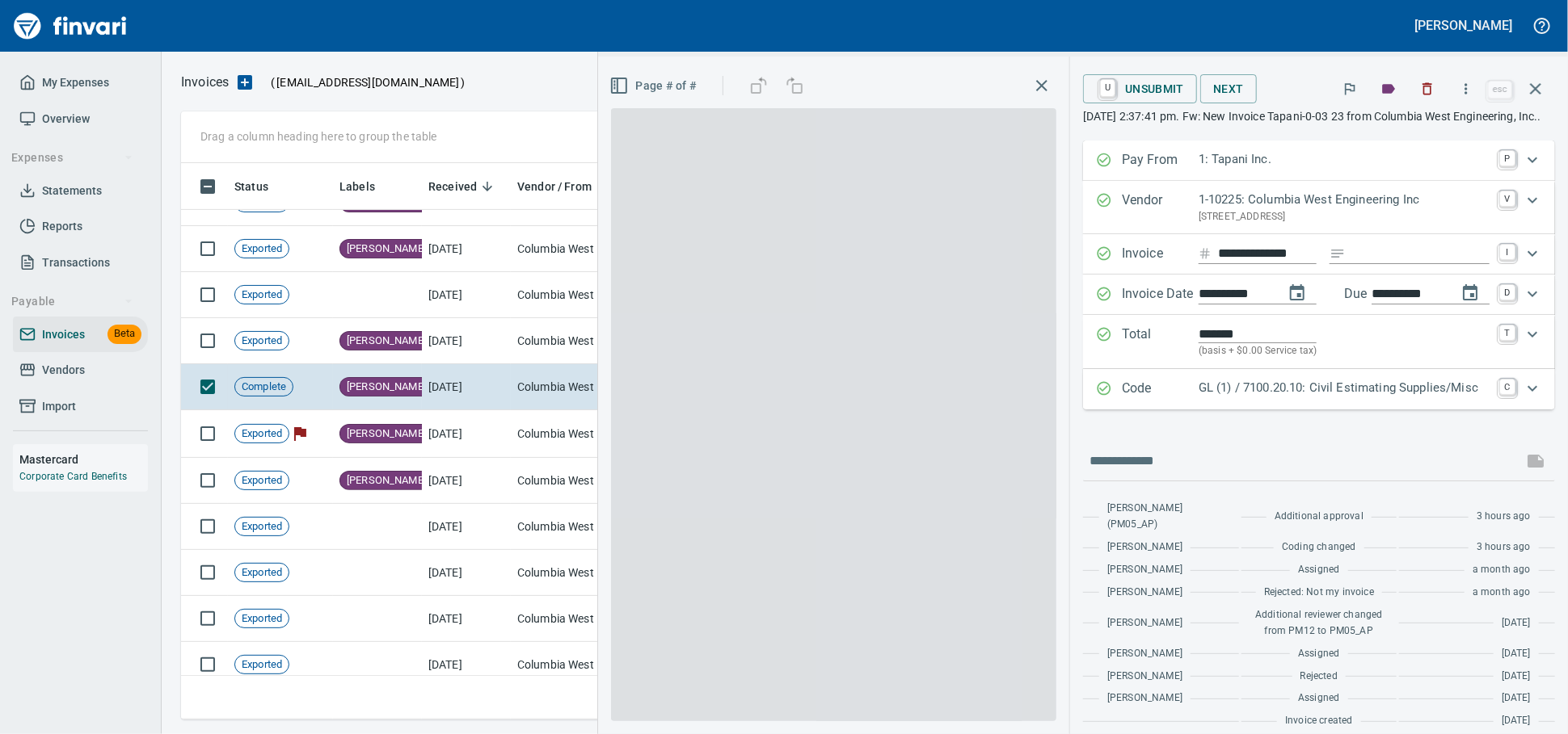
scroll to position [542, 1338]
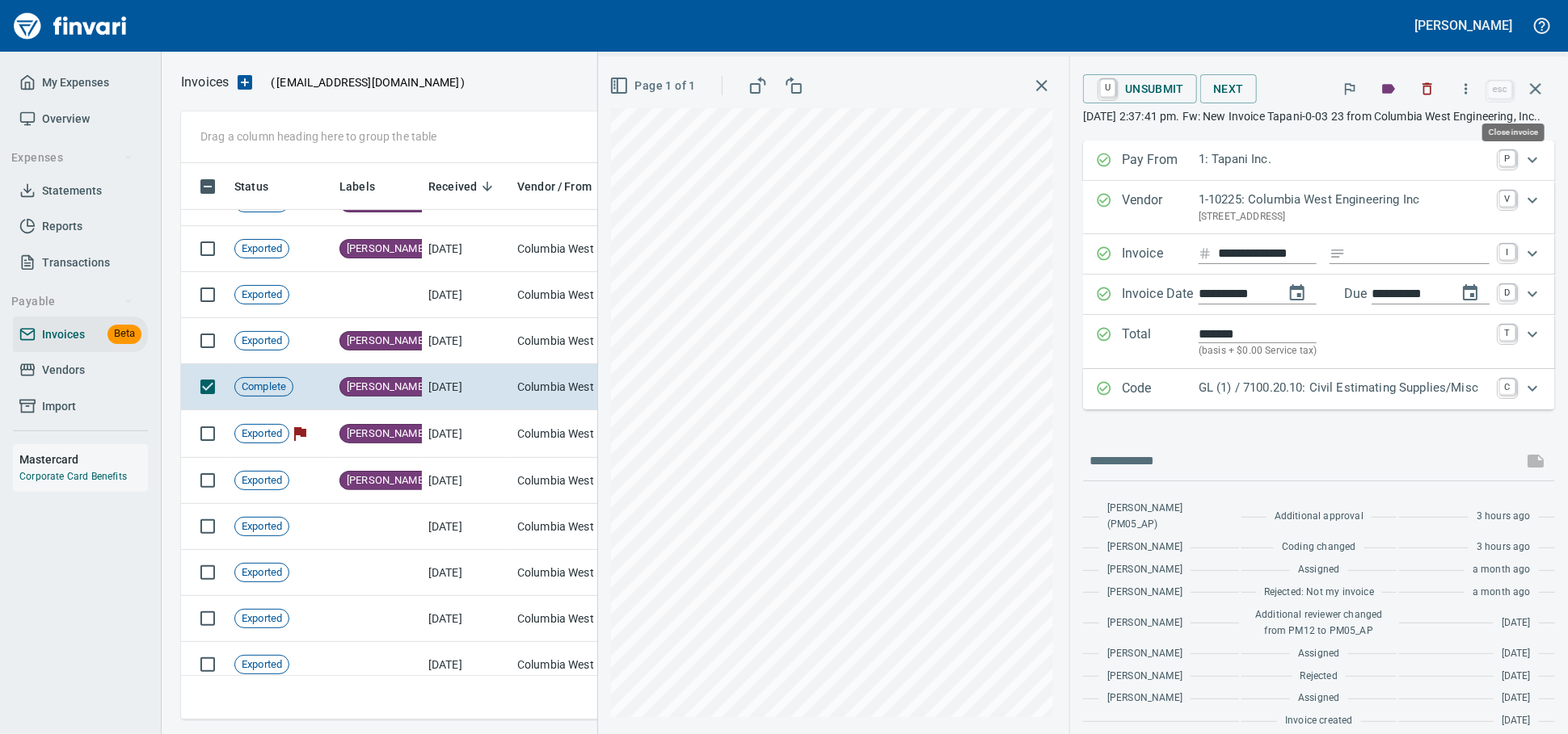
click at [1538, 90] on icon "button" at bounding box center [1535, 88] width 20 height 20
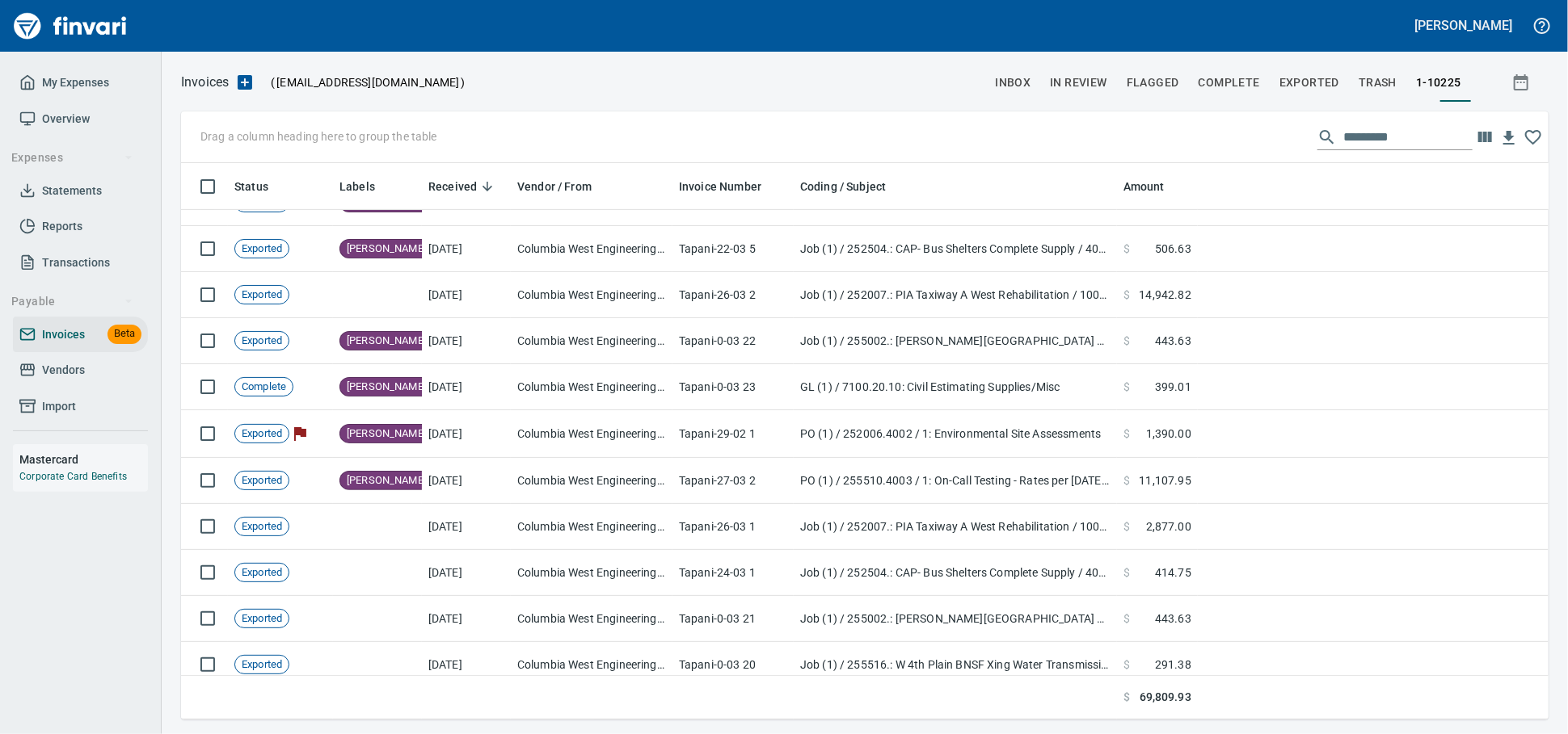
scroll to position [542, 1339]
click at [84, 345] on span "Invoices" at bounding box center [64, 335] width 43 height 21
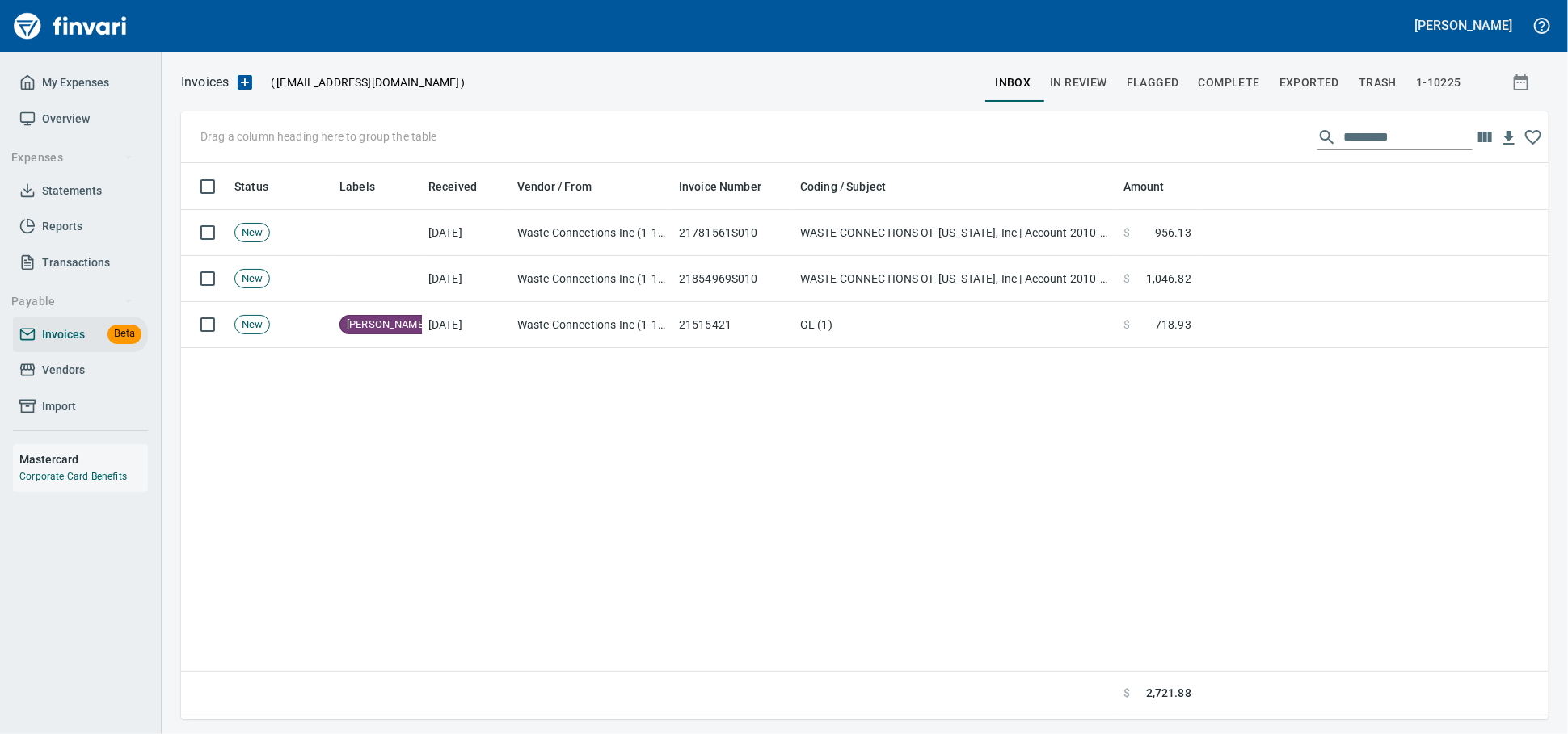
scroll to position [542, 1352]
click at [63, 381] on span "Vendors" at bounding box center [64, 370] width 43 height 21
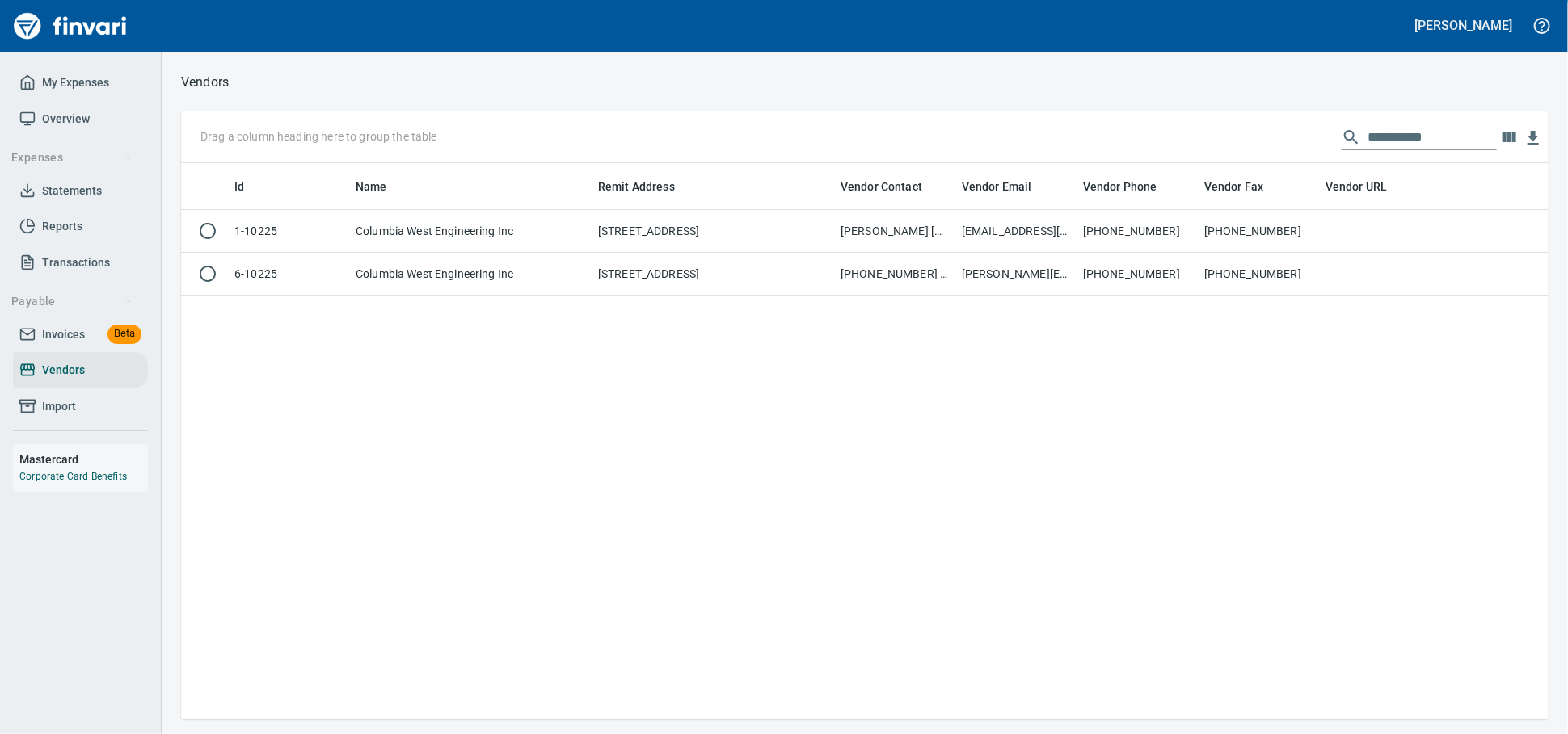
scroll to position [542, 1352]
drag, startPoint x: 1439, startPoint y: 142, endPoint x: 479, endPoint y: 130, distance: 960.1
click at [479, 130] on div "**********" at bounding box center [865, 137] width 1367 height 52
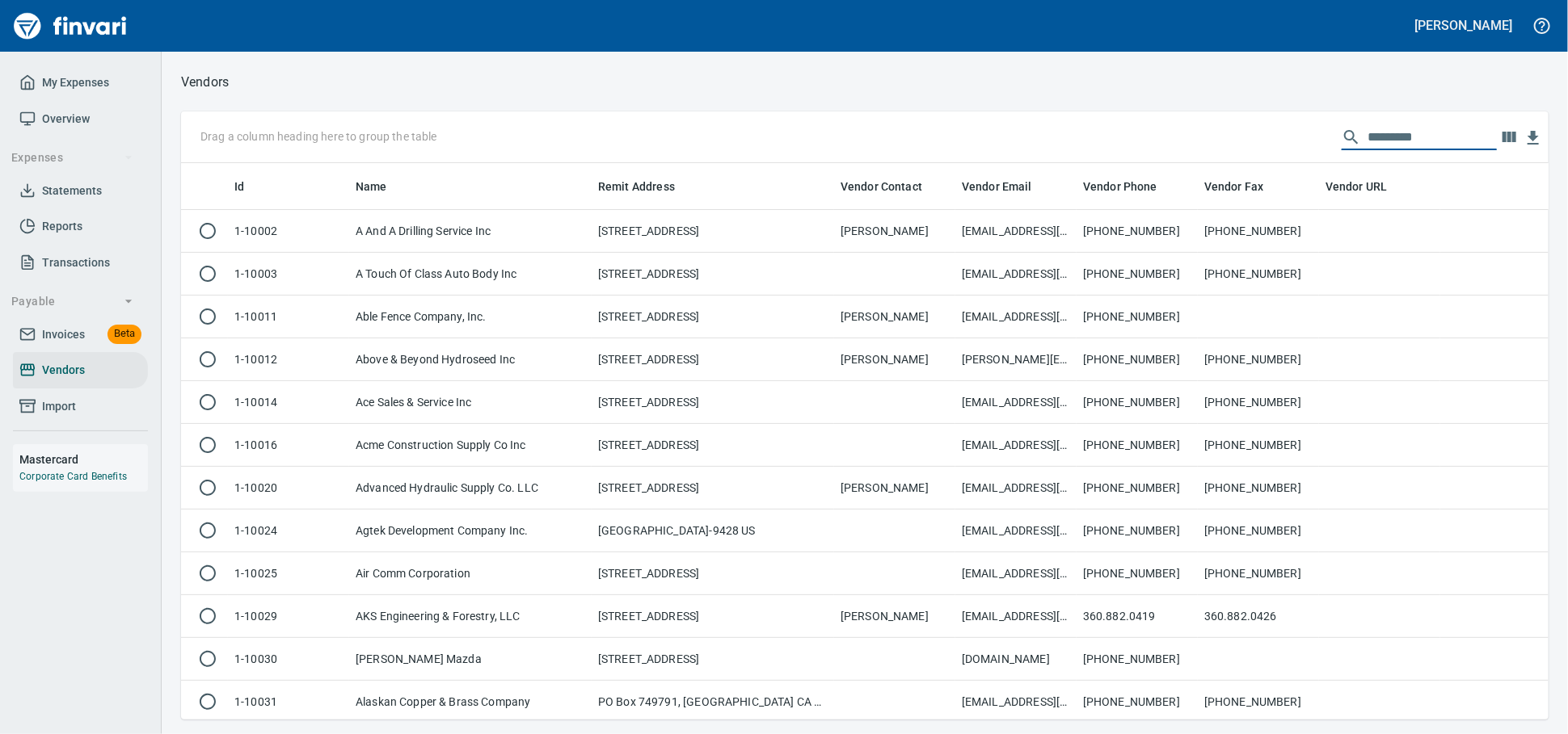
click at [68, 317] on button "Payable" at bounding box center [72, 302] width 135 height 30
click at [73, 312] on span "Payable" at bounding box center [72, 302] width 122 height 21
click at [71, 345] on span "Invoices" at bounding box center [64, 335] width 43 height 21
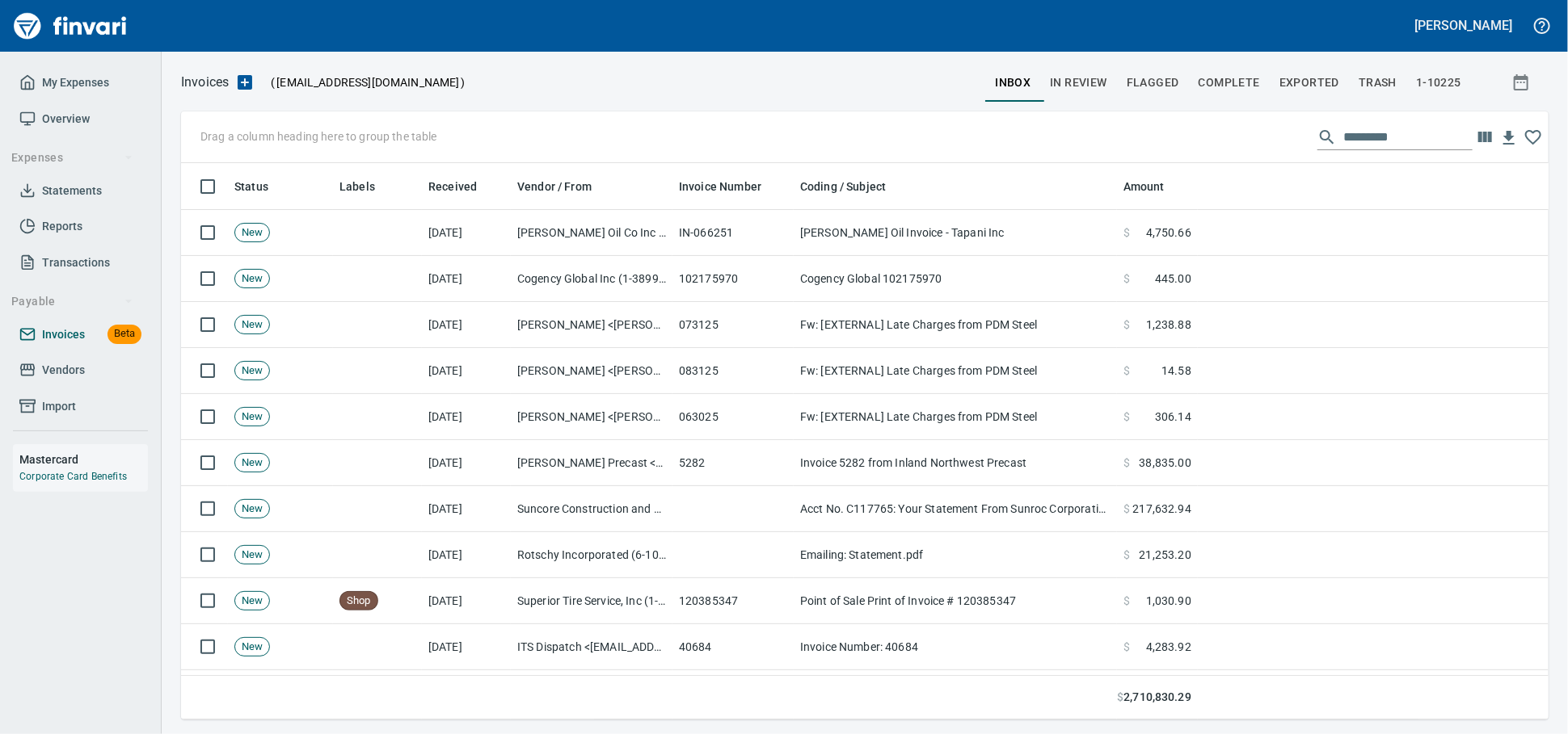
scroll to position [542, 1339]
